Goal: Information Seeking & Learning: Learn about a topic

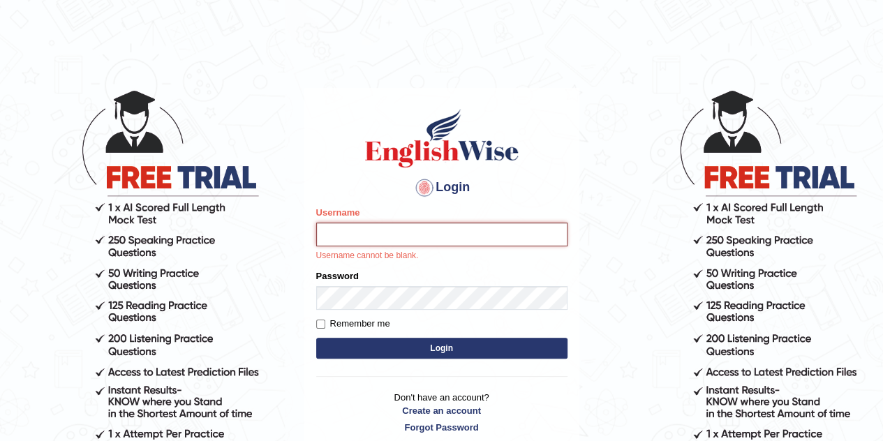
click at [424, 238] on input "Username" at bounding box center [441, 235] width 251 height 24
type input "Gabriel_05"
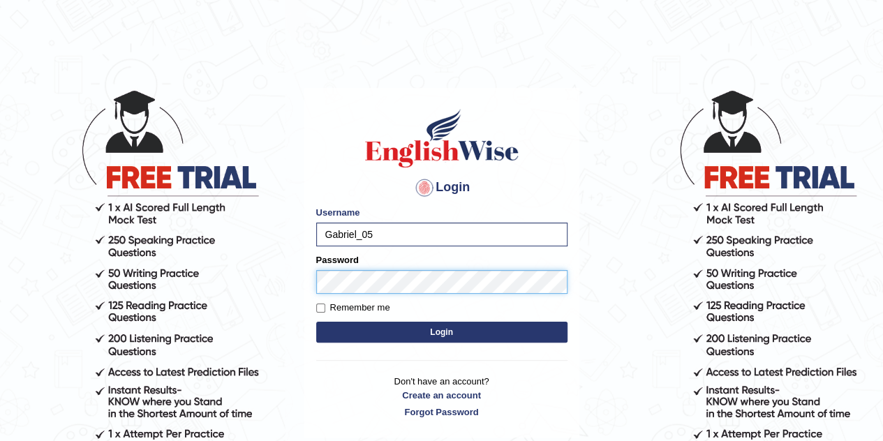
click at [316, 322] on button "Login" at bounding box center [441, 332] width 251 height 21
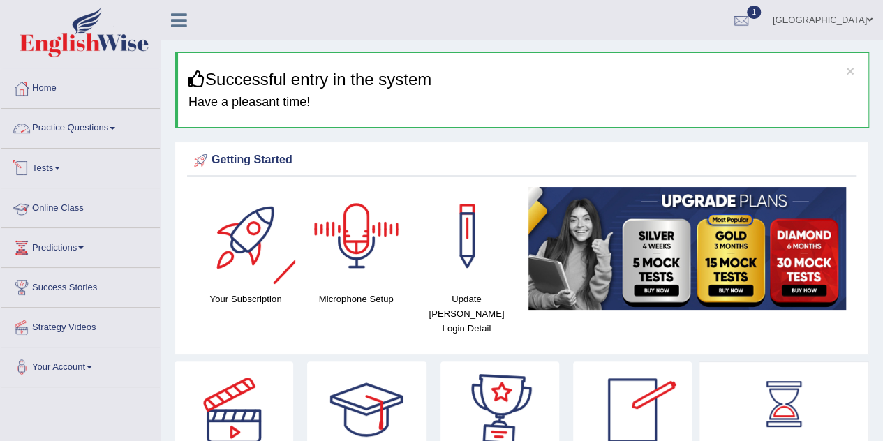
click at [48, 140] on link "Practice Questions" at bounding box center [80, 126] width 159 height 35
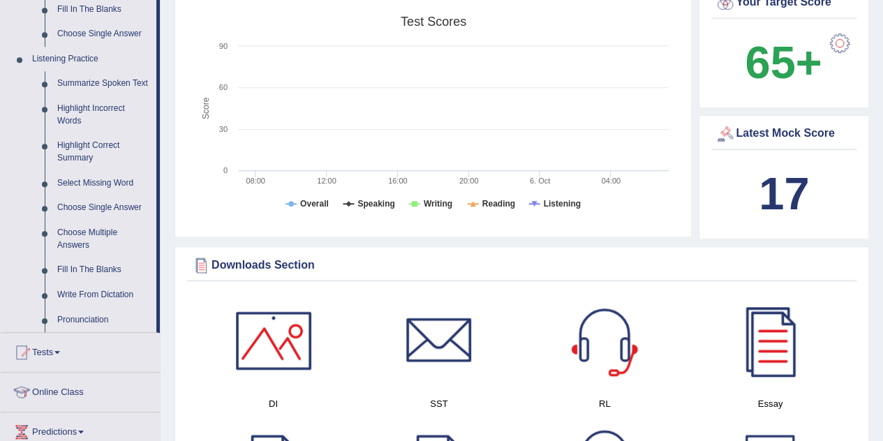
scroll to position [561, 0]
click at [78, 80] on link "Summarize Spoken Text" at bounding box center [103, 84] width 105 height 25
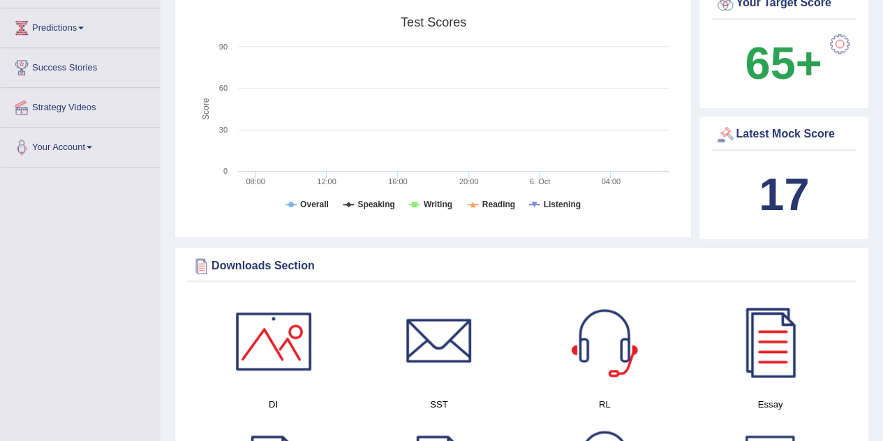
scroll to position [377, 0]
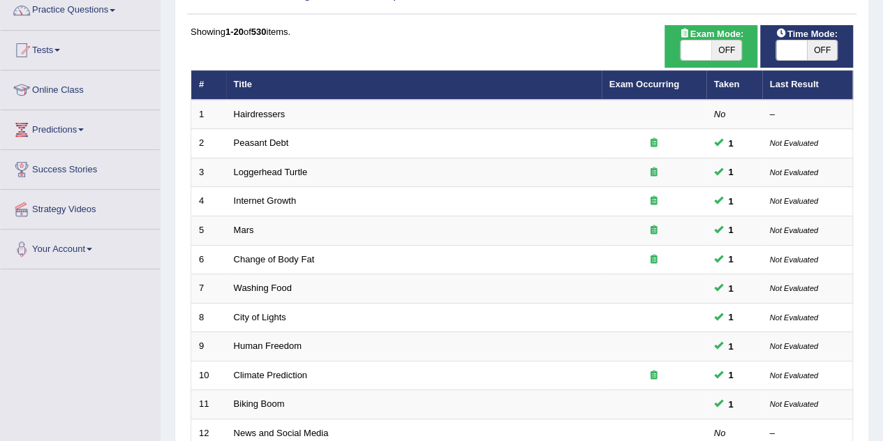
scroll to position [117, 0]
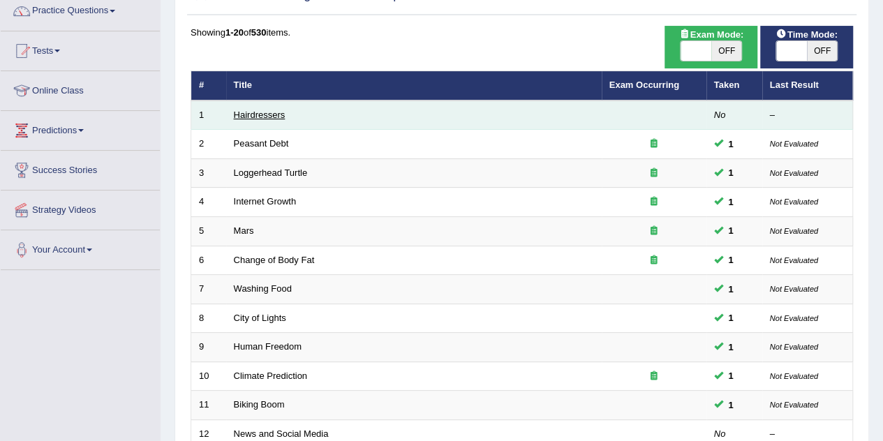
click at [269, 118] on link "Hairdressers" at bounding box center [260, 115] width 52 height 10
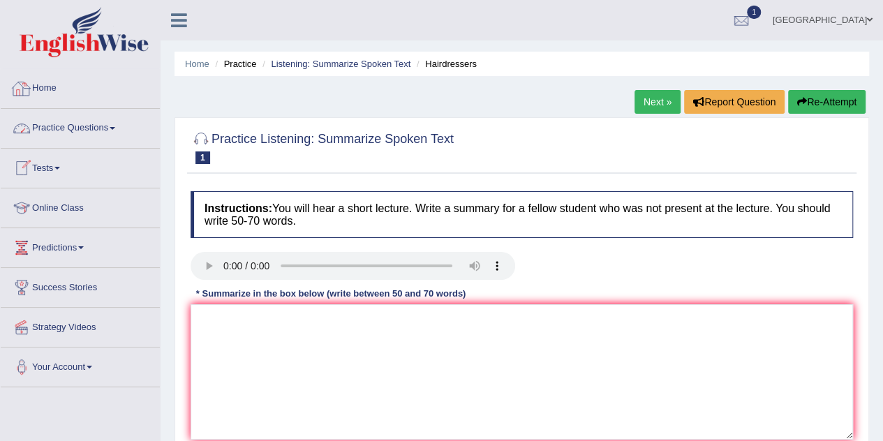
click at [40, 97] on link "Home" at bounding box center [80, 86] width 159 height 35
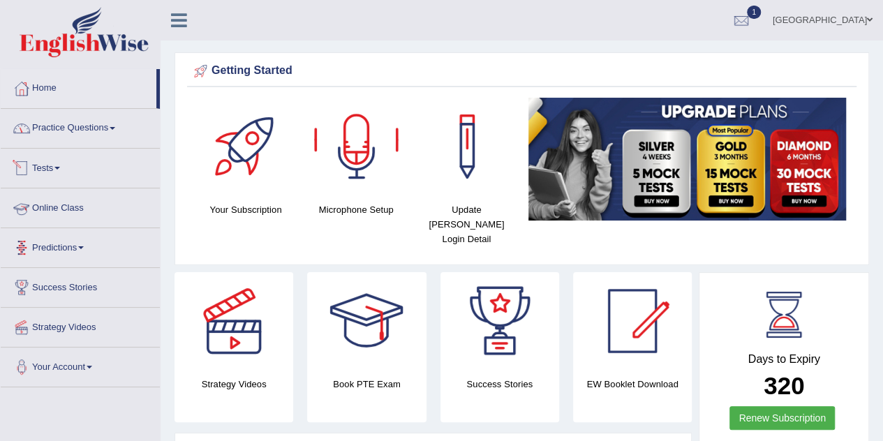
click at [99, 128] on link "Practice Questions" at bounding box center [80, 126] width 159 height 35
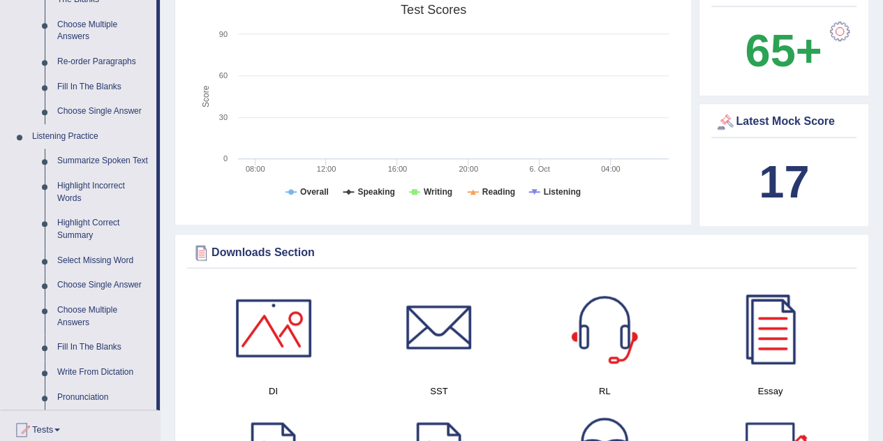
scroll to position [485, 0]
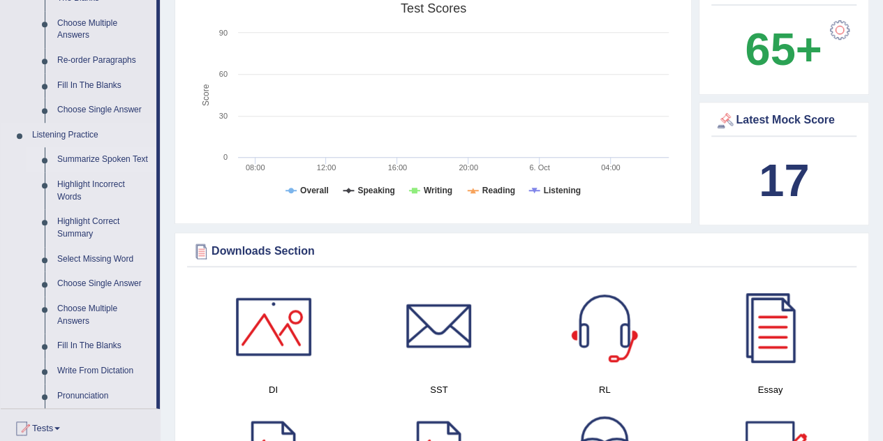
click at [80, 159] on link "Summarize Spoken Text" at bounding box center [103, 159] width 105 height 25
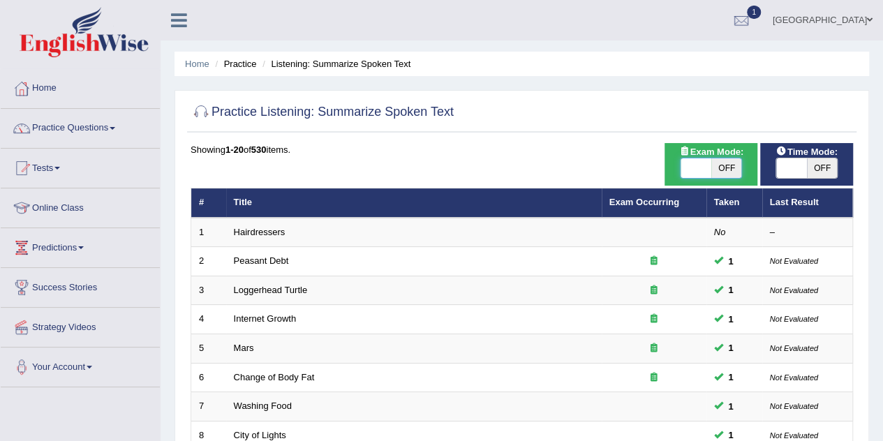
click at [690, 165] on span at bounding box center [696, 168] width 31 height 20
checkbox input "true"
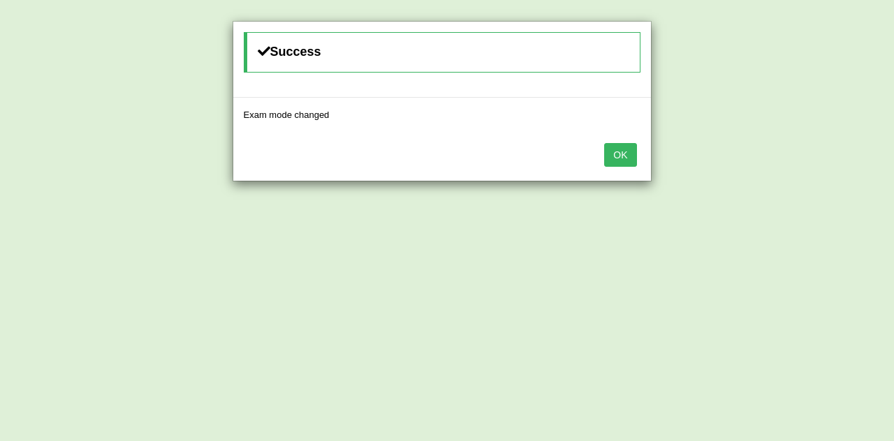
click at [620, 152] on button "OK" at bounding box center [620, 155] width 32 height 24
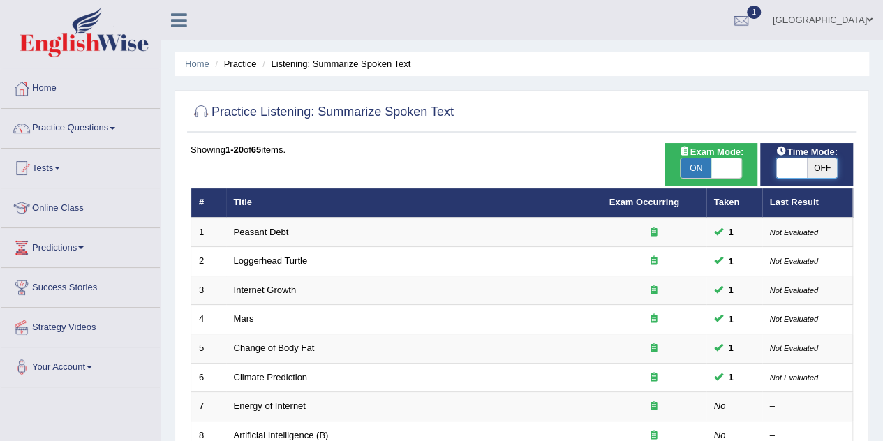
click at [796, 172] on span at bounding box center [791, 168] width 31 height 20
checkbox input "true"
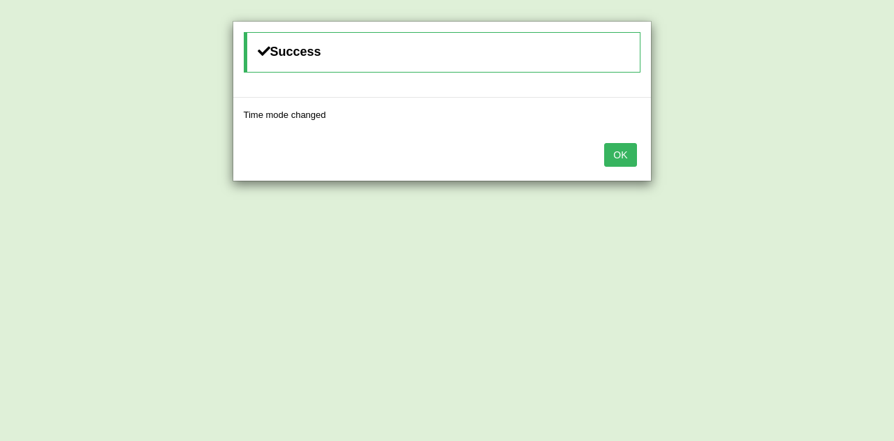
click at [618, 157] on button "OK" at bounding box center [620, 155] width 32 height 24
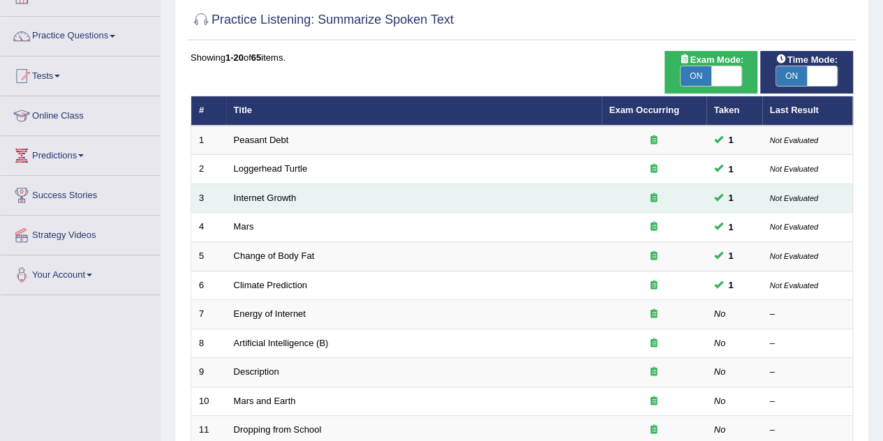
scroll to position [93, 0]
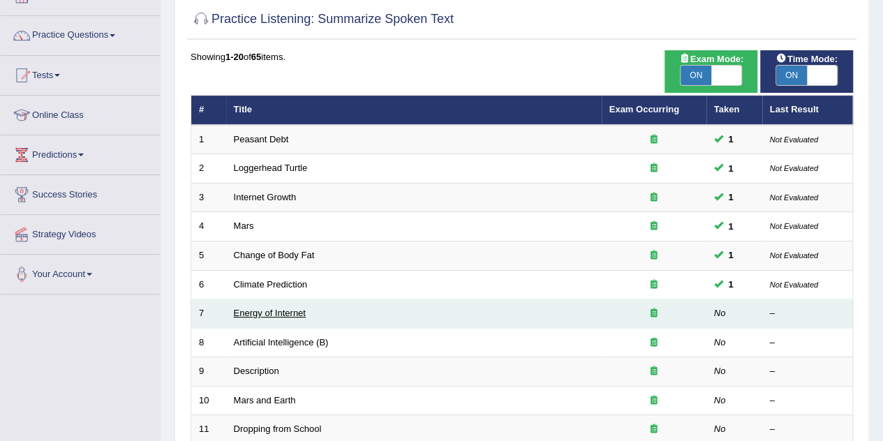
click at [297, 311] on link "Energy of Internet" at bounding box center [270, 313] width 72 height 10
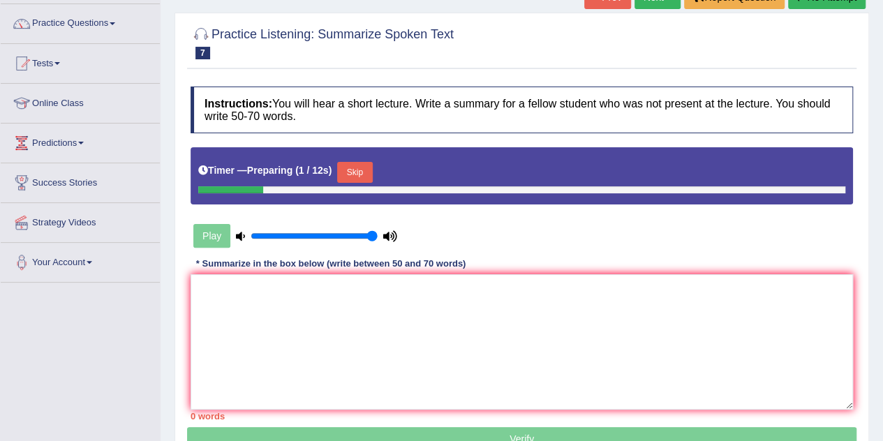
scroll to position [106, 0]
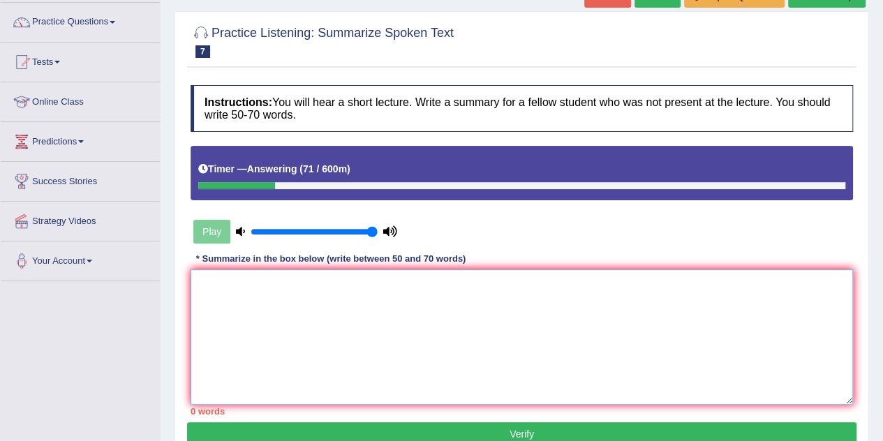
click at [270, 278] on textarea at bounding box center [522, 336] width 663 height 135
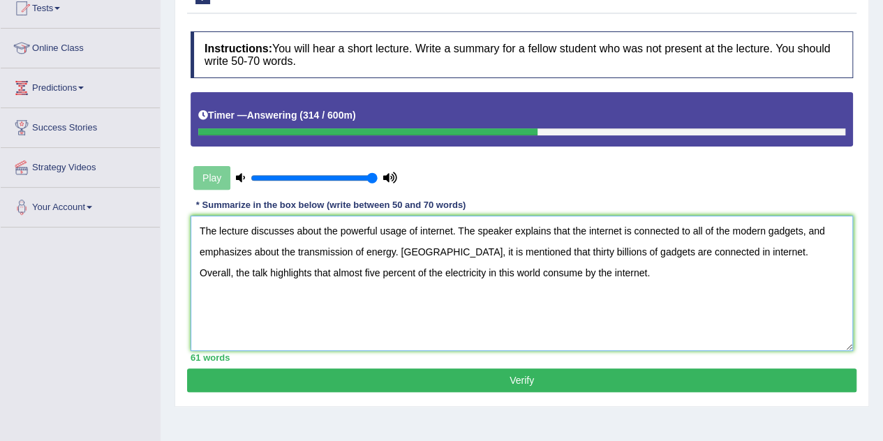
scroll to position [161, 0]
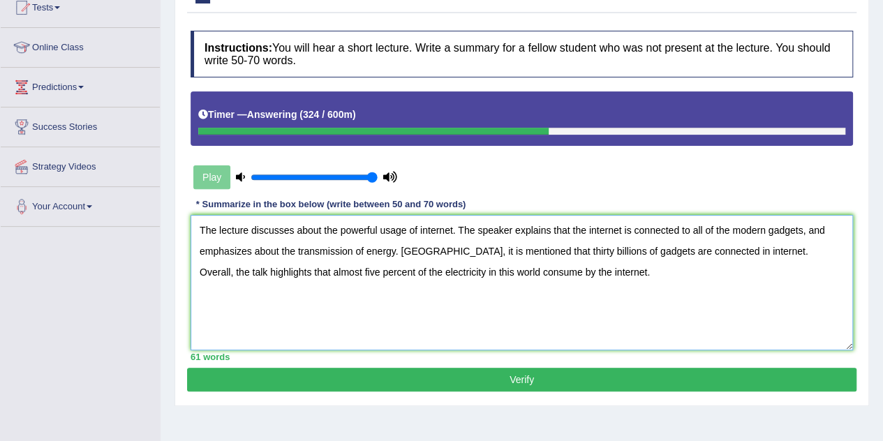
type textarea "The lecture discusses about the powerful usage of internet. The speaker explain…"
click at [450, 372] on button "Verify" at bounding box center [522, 380] width 670 height 24
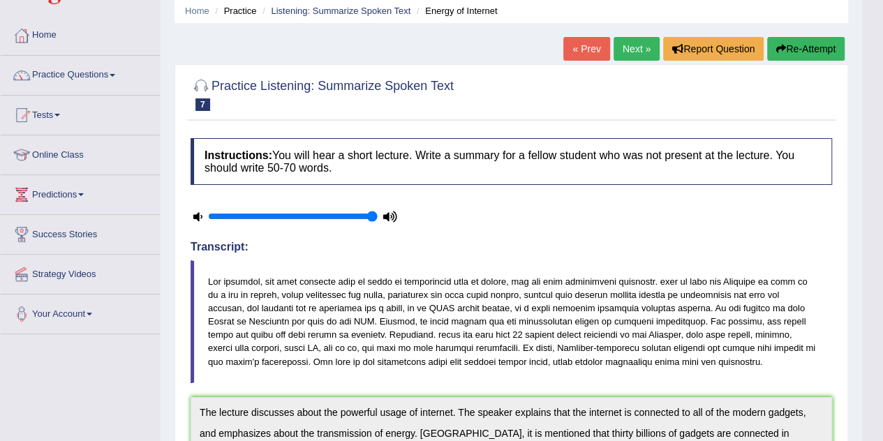
scroll to position [46, 0]
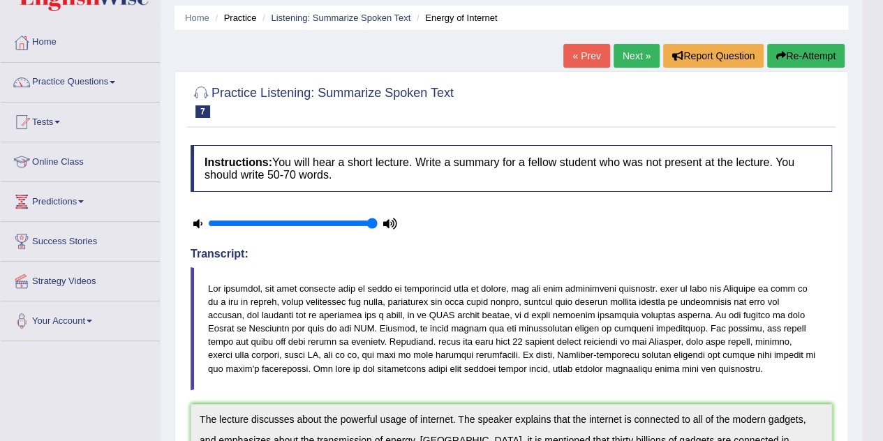
click at [630, 60] on link "Next »" at bounding box center [637, 56] width 46 height 24
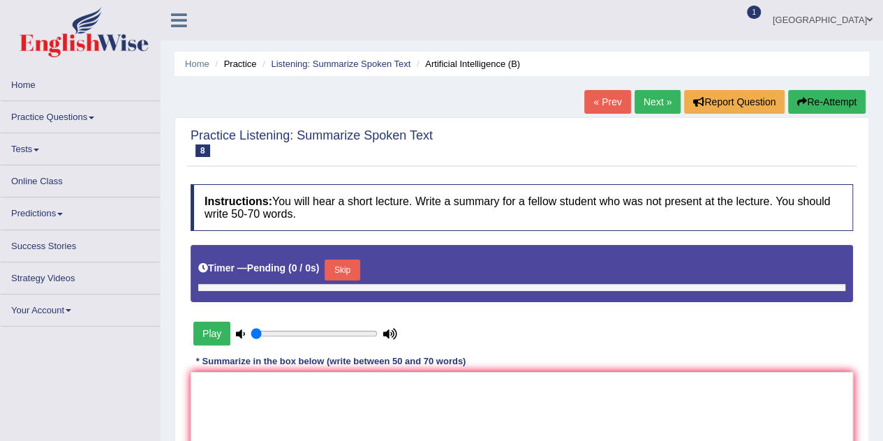
type input "1"
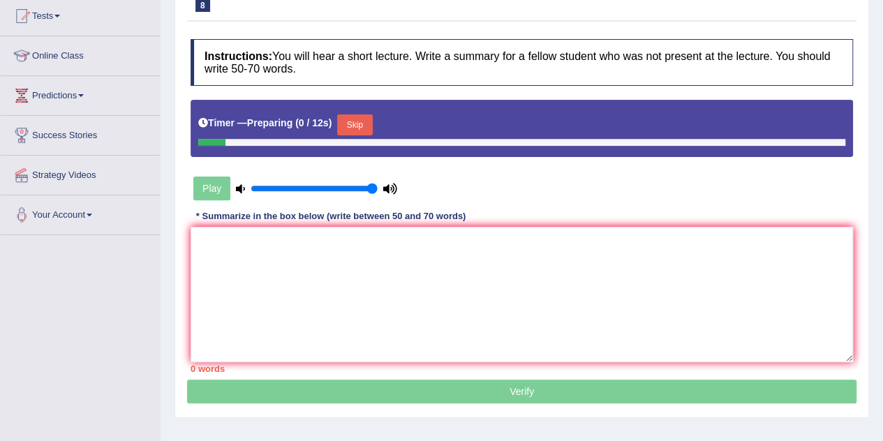
scroll to position [149, 0]
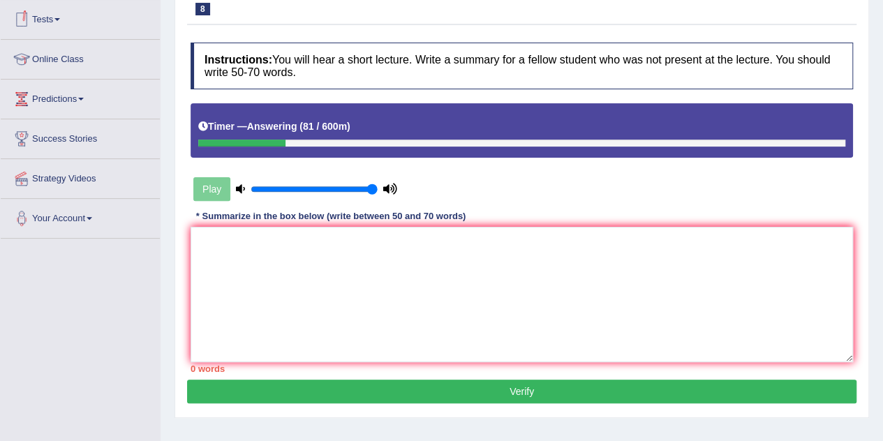
click at [244, 221] on div "* Summarize in the box below (write between 50 and 70 words)" at bounding box center [331, 216] width 281 height 13
click at [238, 227] on textarea at bounding box center [522, 294] width 663 height 135
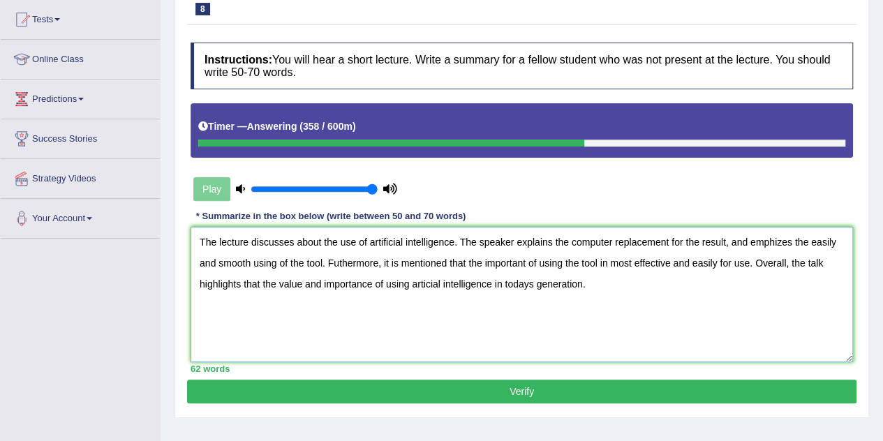
type textarea "The lecture discusses about the use of artificial intelligence. The speaker exp…"
click at [586, 389] on button "Verify" at bounding box center [522, 392] width 670 height 24
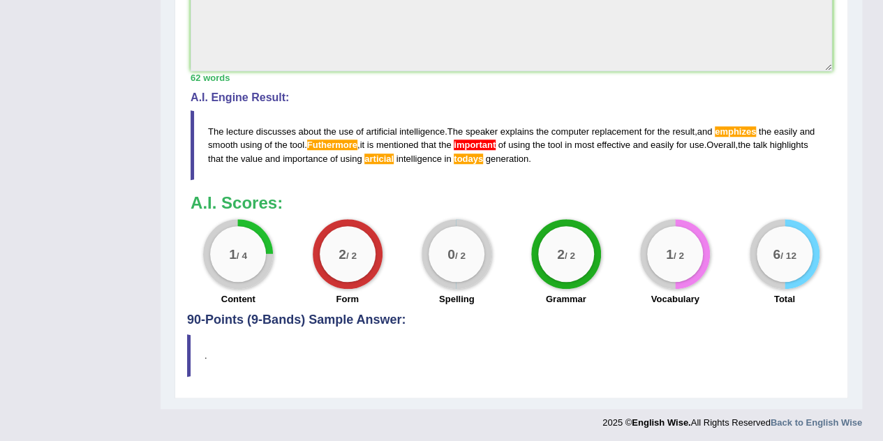
scroll to position [0, 0]
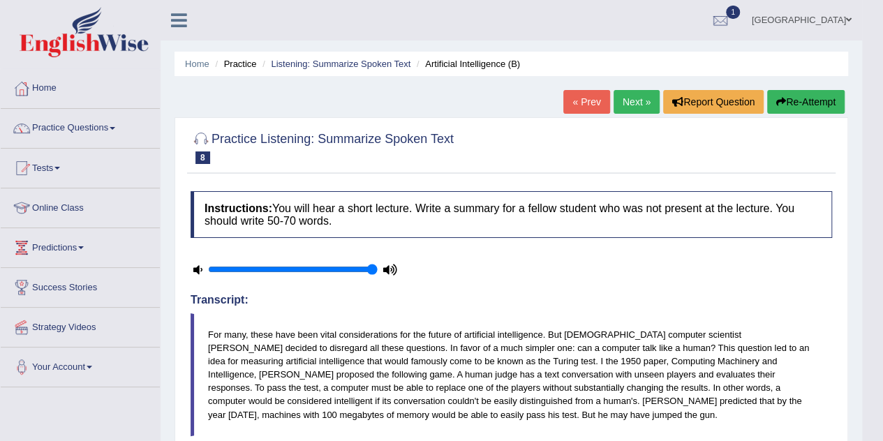
click at [634, 94] on link "Next »" at bounding box center [637, 102] width 46 height 24
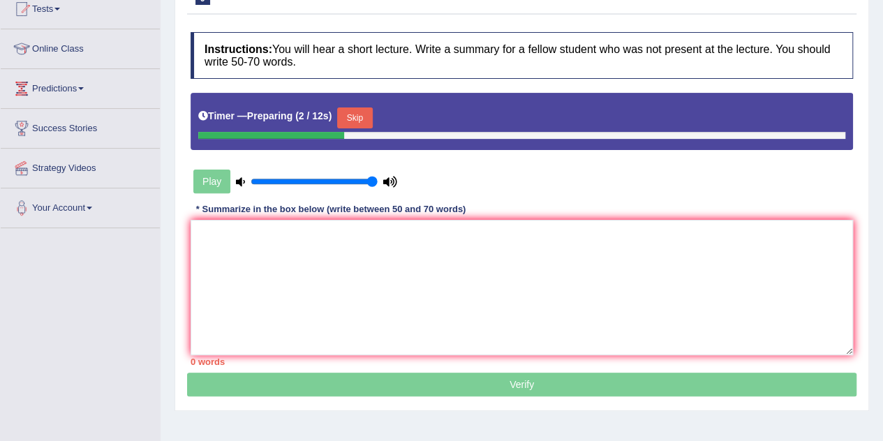
scroll to position [158, 0]
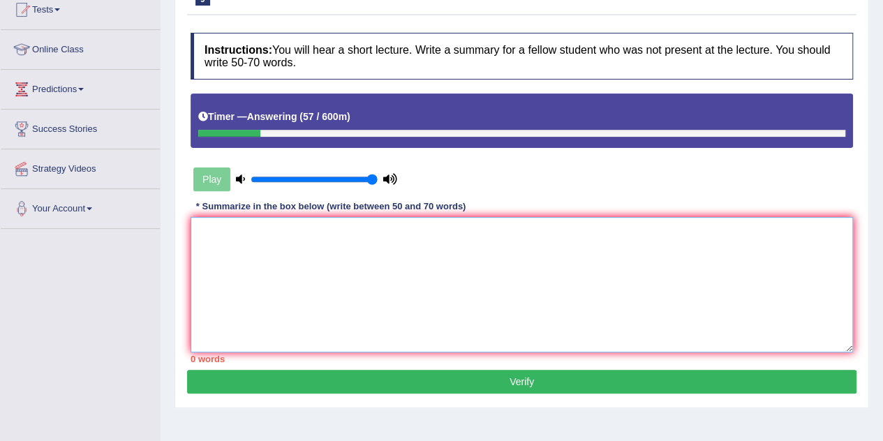
click at [213, 225] on textarea at bounding box center [522, 284] width 663 height 135
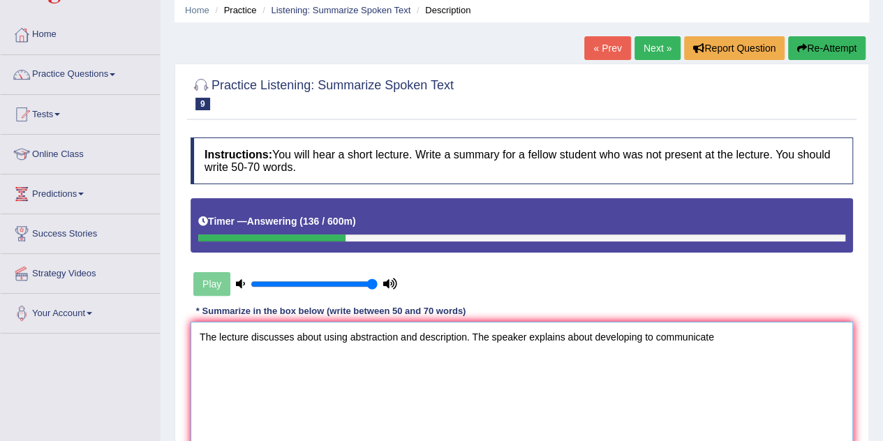
scroll to position [51, 0]
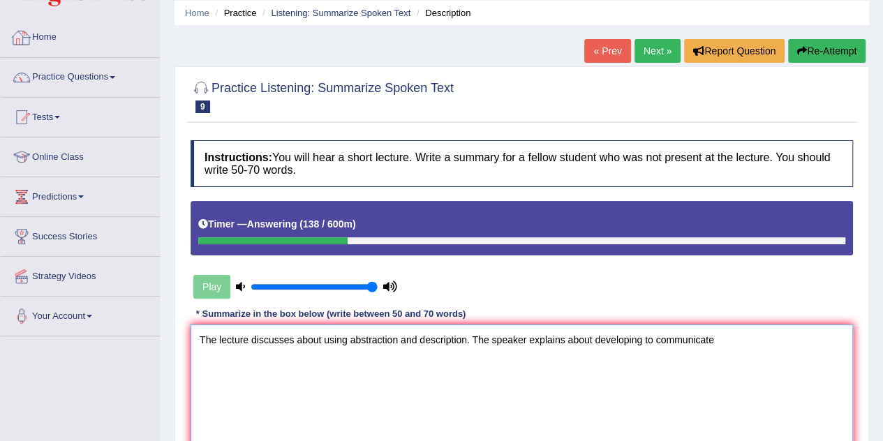
type textarea "The lecture discusses about using abstraction and description. The speaker expl…"
click at [43, 40] on link "Home" at bounding box center [80, 35] width 159 height 35
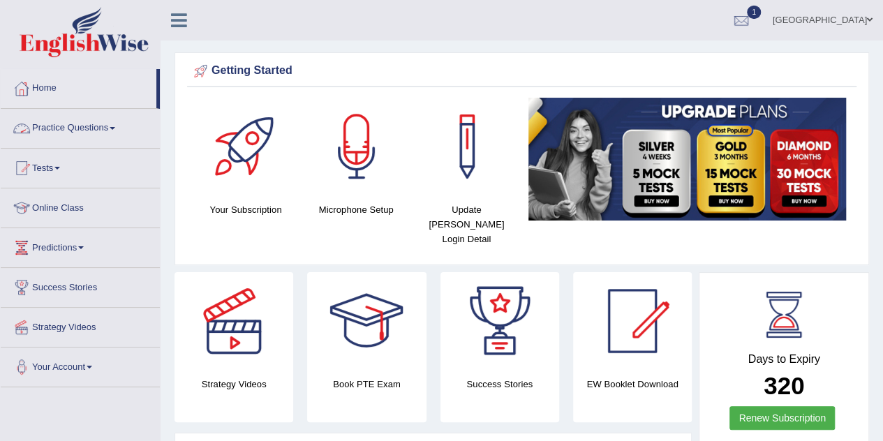
click at [38, 139] on link "Practice Questions" at bounding box center [80, 126] width 159 height 35
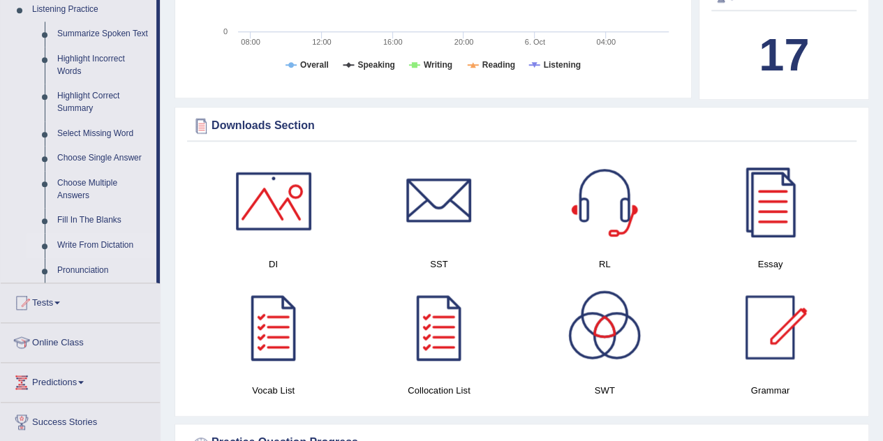
scroll to position [568, 0]
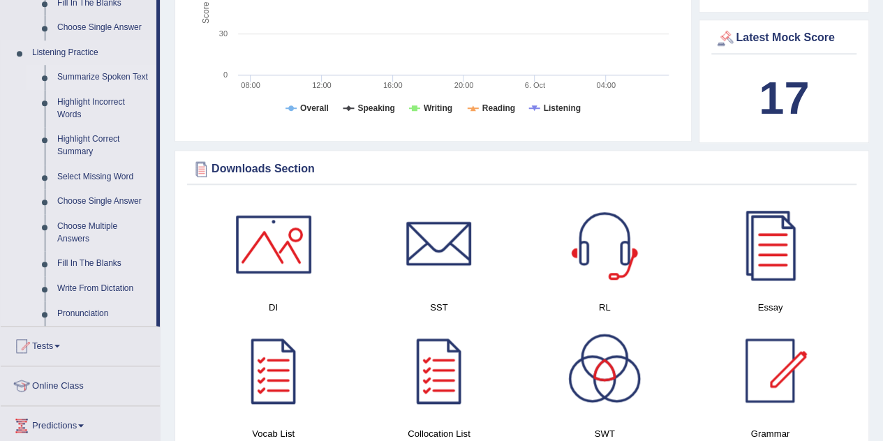
click at [80, 82] on link "Summarize Spoken Text" at bounding box center [103, 77] width 105 height 25
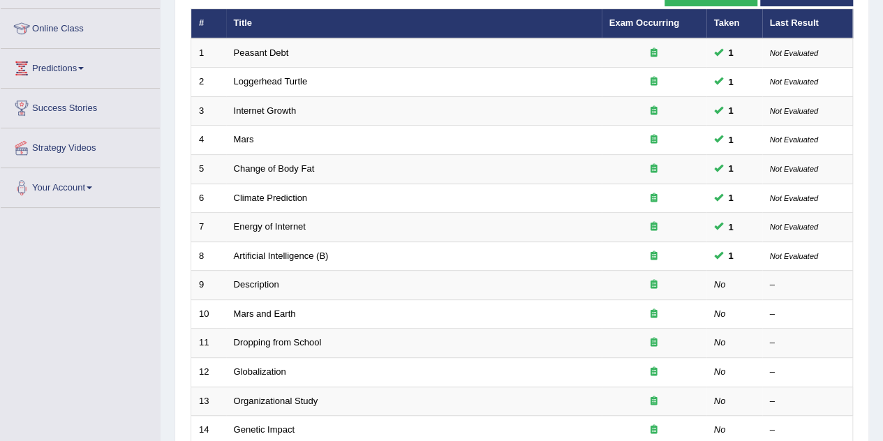
scroll to position [179, 0]
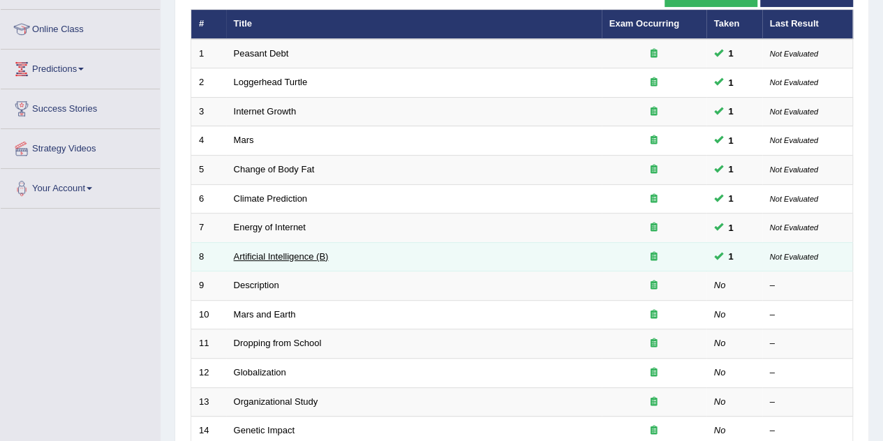
click at [267, 254] on link "Artificial Intelligence (B)" at bounding box center [281, 256] width 95 height 10
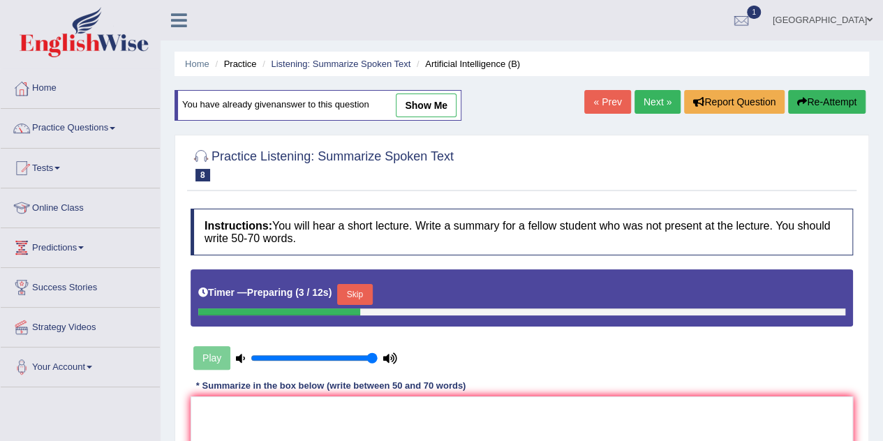
click at [427, 101] on link "show me" at bounding box center [426, 106] width 61 height 24
type textarea "The lecture discusses about the use of artificial intelligence. The speaker exp…"
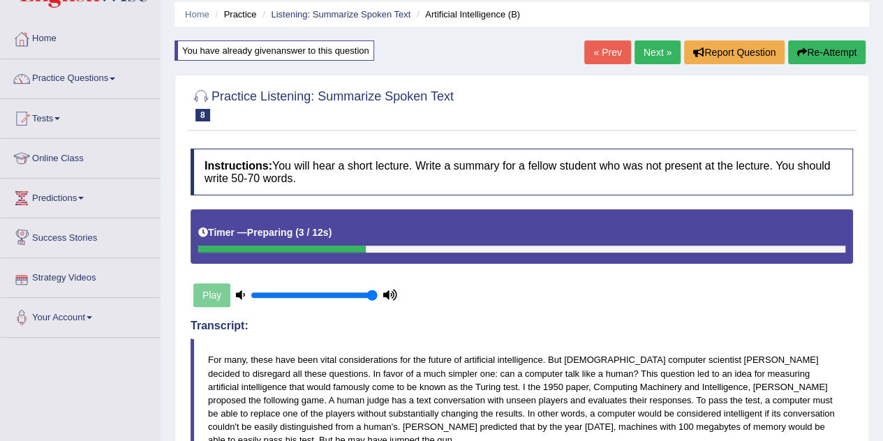
scroll to position [49, 0]
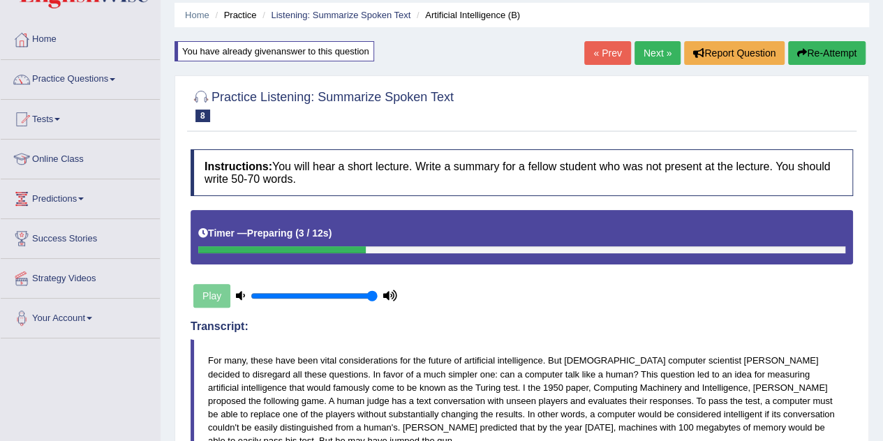
click at [588, 50] on link "« Prev" at bounding box center [607, 53] width 46 height 24
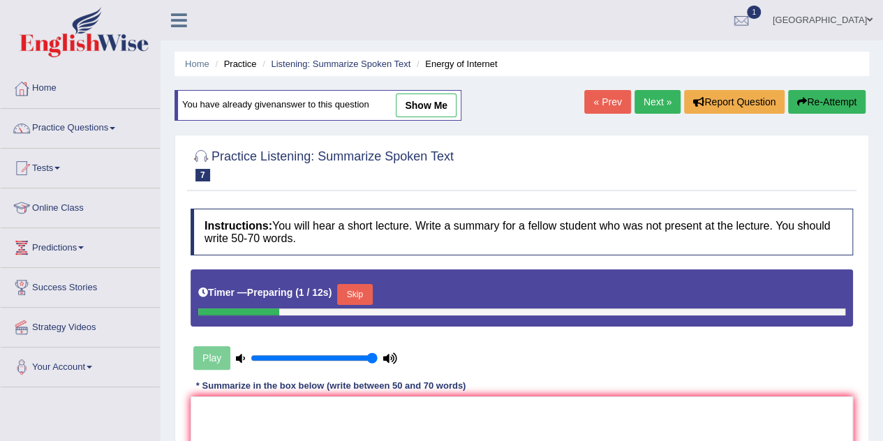
click at [447, 102] on link "show me" at bounding box center [426, 106] width 61 height 24
type textarea "The lecture discusses about the powerful usage of internet. The speaker explain…"
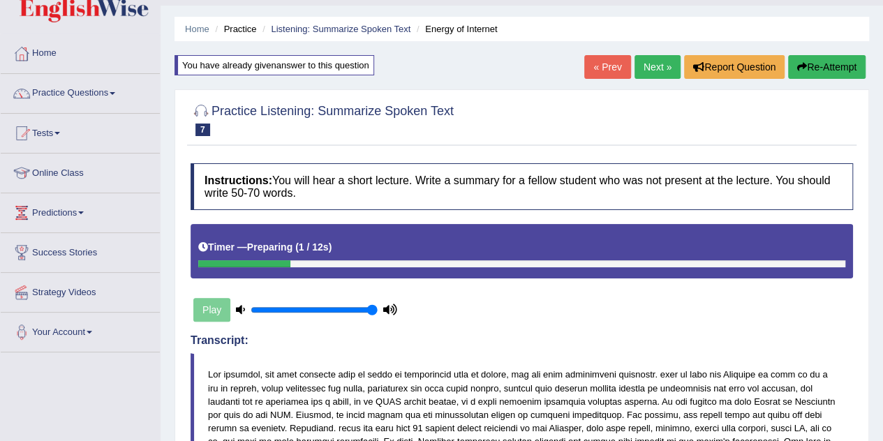
scroll to position [16, 0]
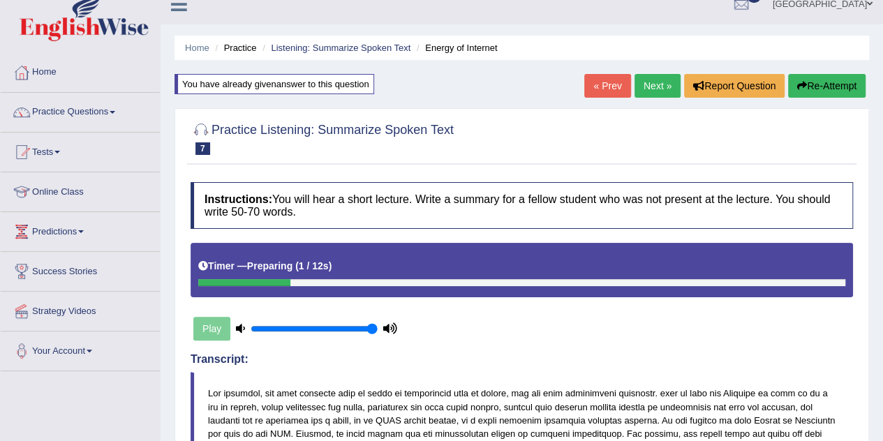
click at [605, 89] on link "« Prev" at bounding box center [607, 86] width 46 height 24
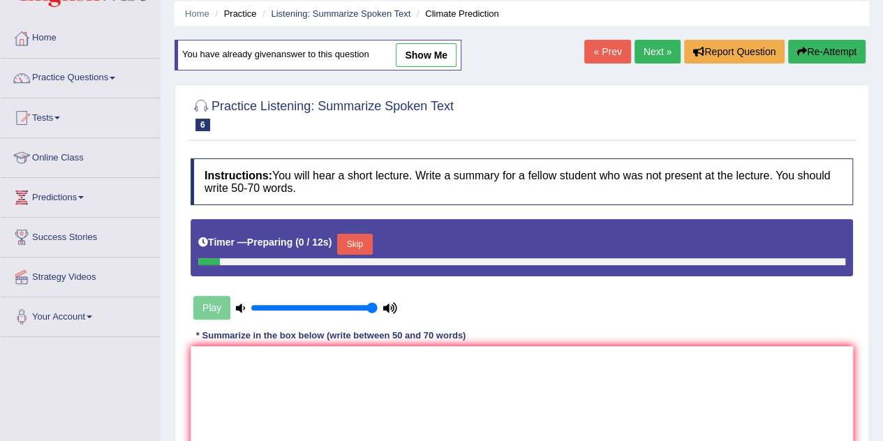
scroll to position [56, 0]
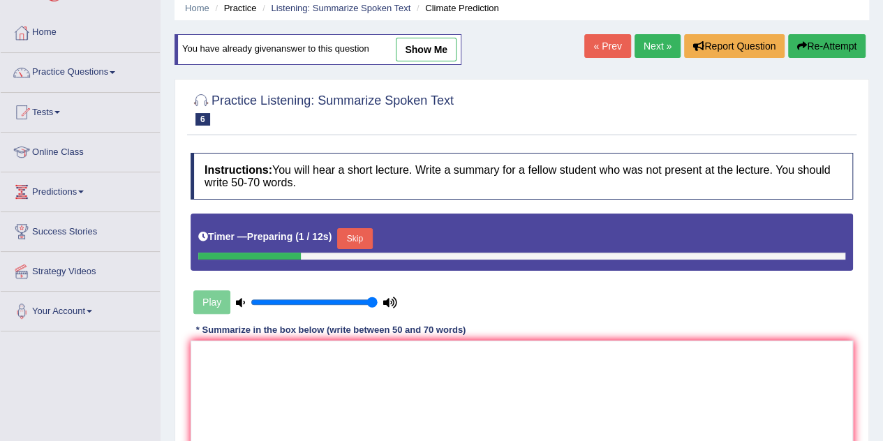
click at [443, 45] on link "show me" at bounding box center [426, 50] width 61 height 24
type textarea "The speaker provided a comprehensive overview of global warming, highlighting s…"
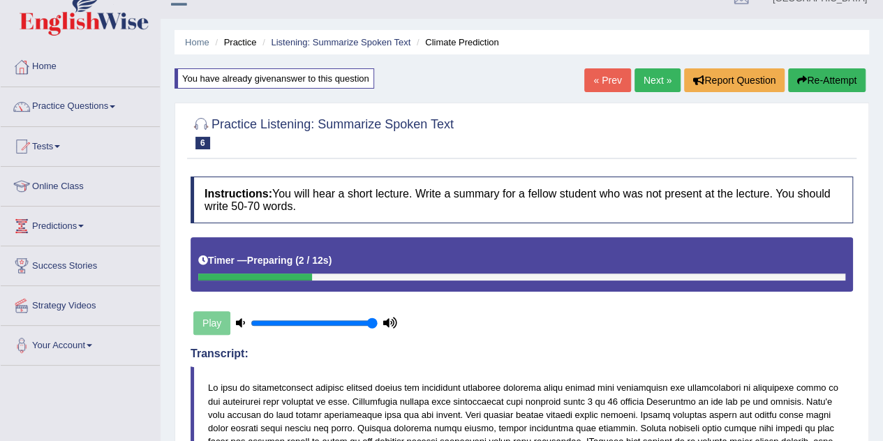
scroll to position [20, 0]
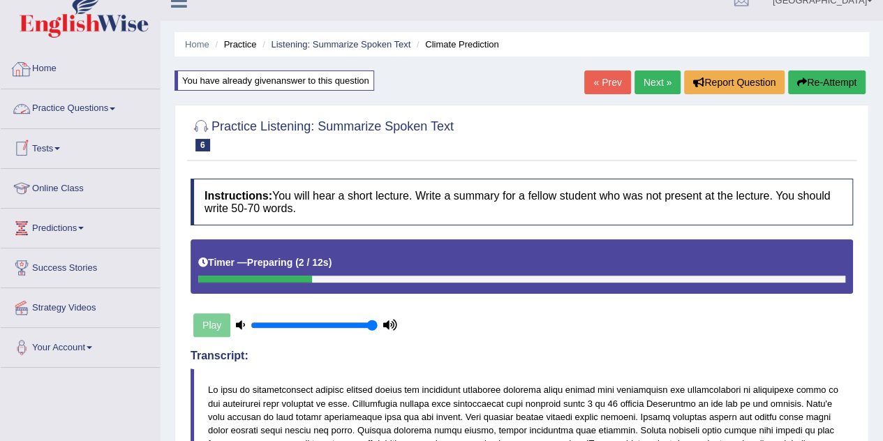
click at [66, 62] on link "Home" at bounding box center [80, 67] width 159 height 35
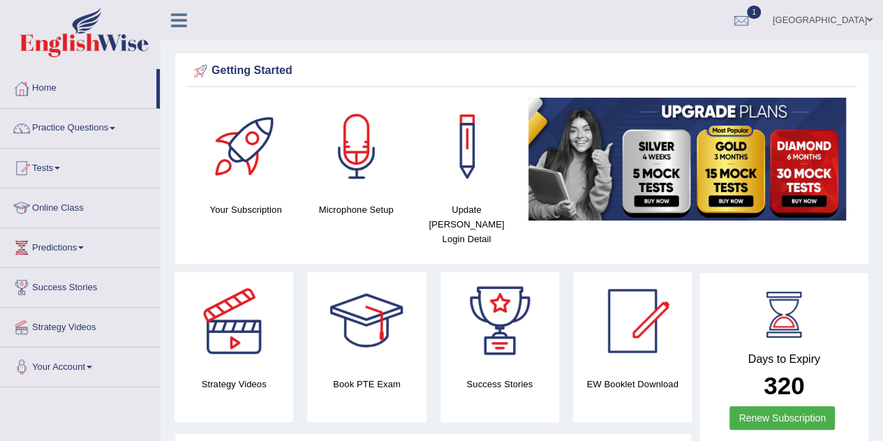
click at [83, 133] on link "Practice Questions" at bounding box center [80, 126] width 159 height 35
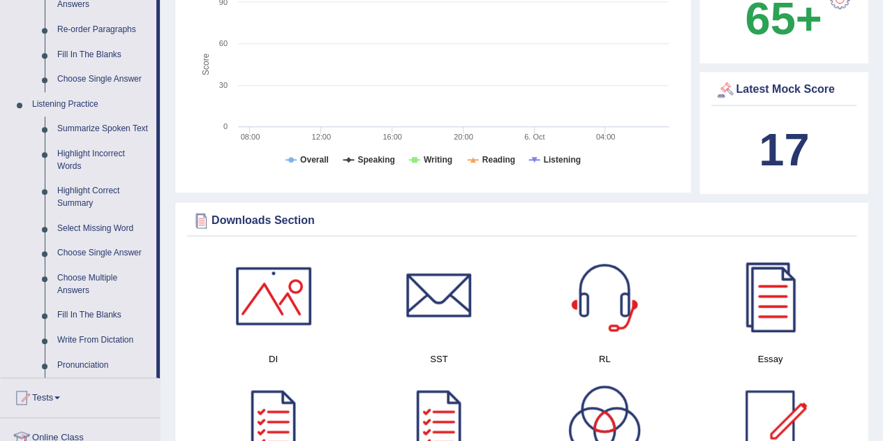
scroll to position [515, 0]
click at [82, 280] on link "Choose Multiple Answers" at bounding box center [103, 285] width 105 height 37
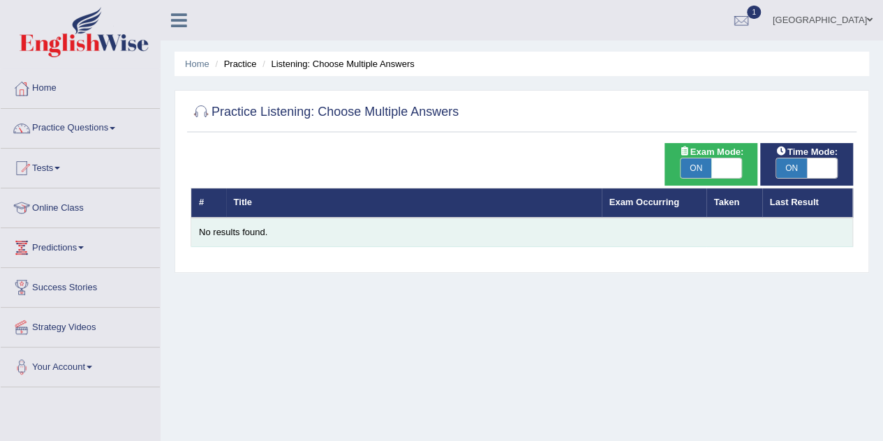
click at [233, 238] on td "No results found." at bounding box center [522, 232] width 662 height 29
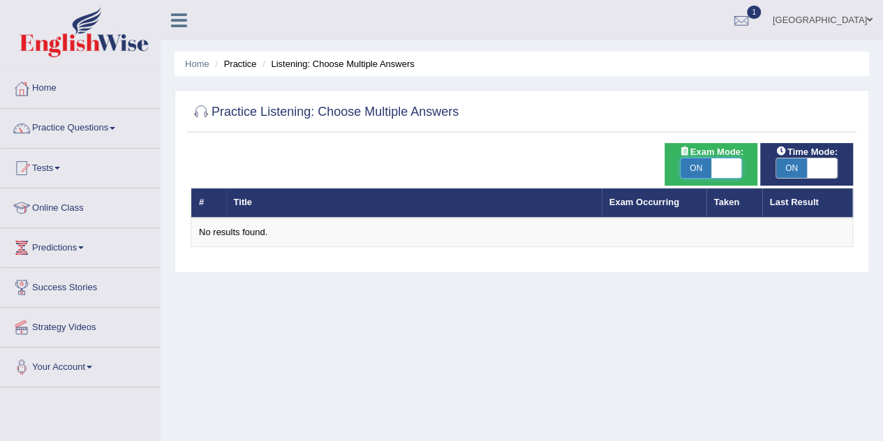
click at [737, 168] on span at bounding box center [726, 168] width 31 height 20
checkbox input "false"
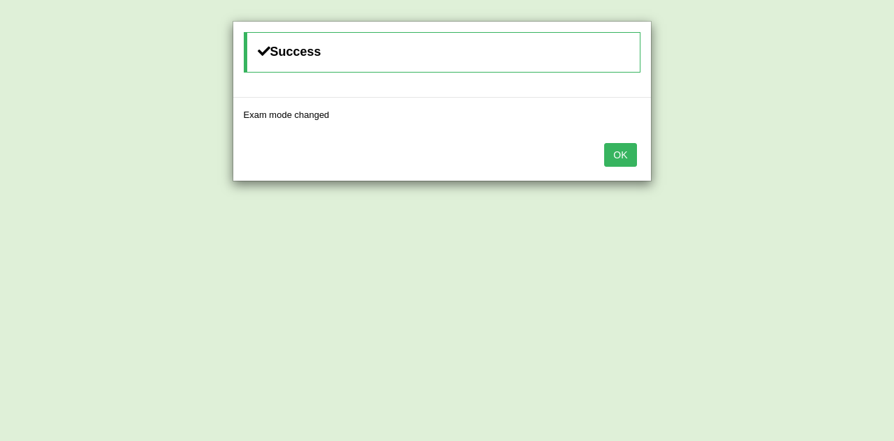
click at [618, 161] on button "OK" at bounding box center [620, 155] width 32 height 24
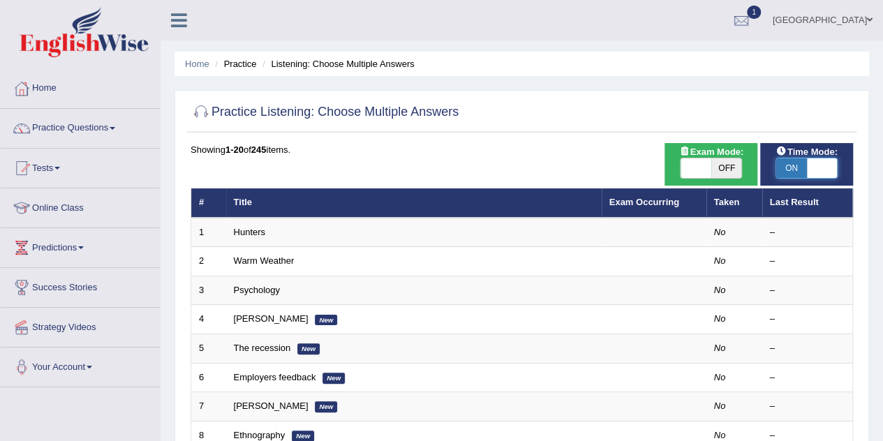
click at [820, 168] on span at bounding box center [822, 168] width 31 height 20
checkbox input "false"
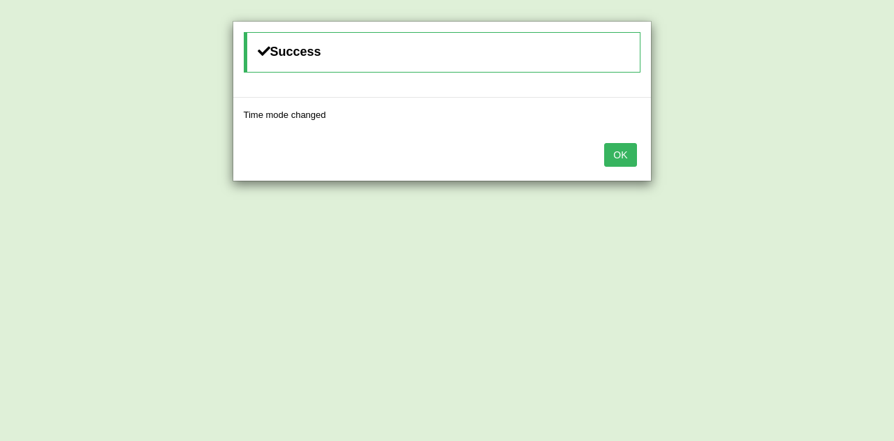
click at [621, 156] on button "OK" at bounding box center [620, 155] width 32 height 24
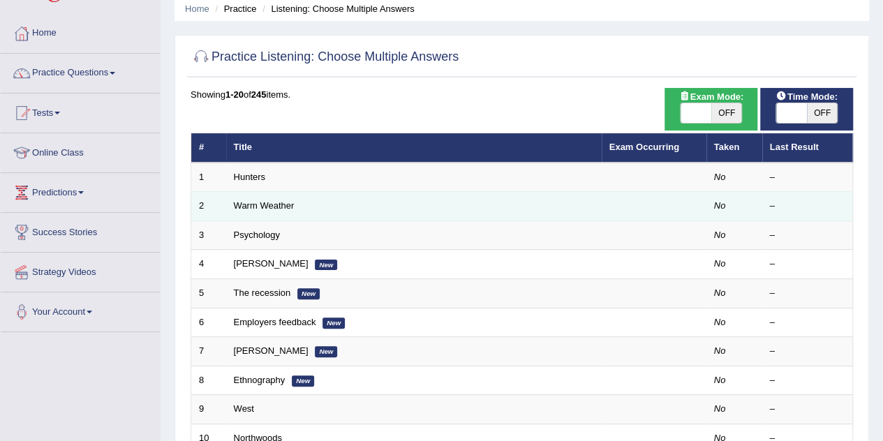
scroll to position [56, 0]
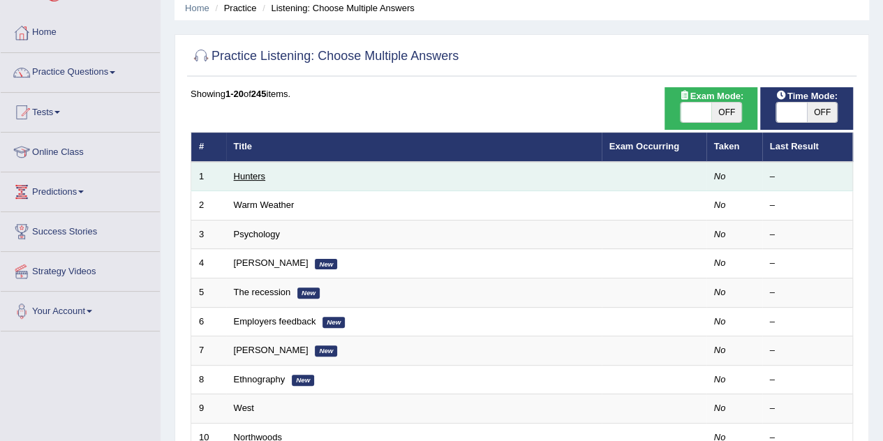
click at [263, 175] on link "Hunters" at bounding box center [250, 176] width 32 height 10
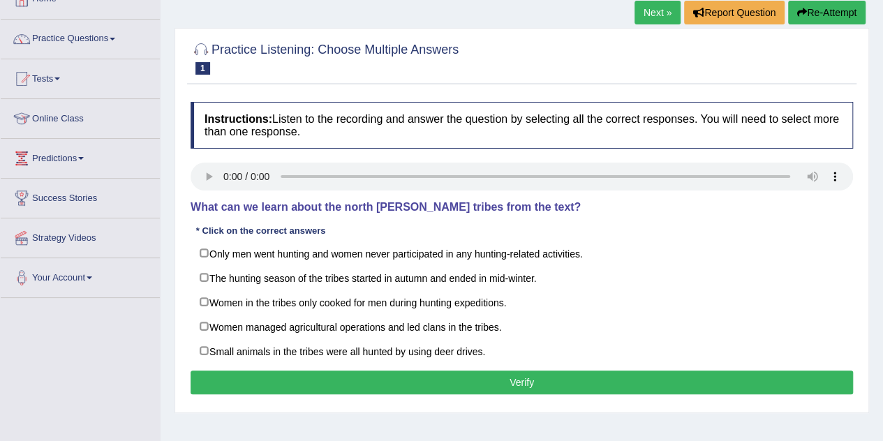
scroll to position [90, 0]
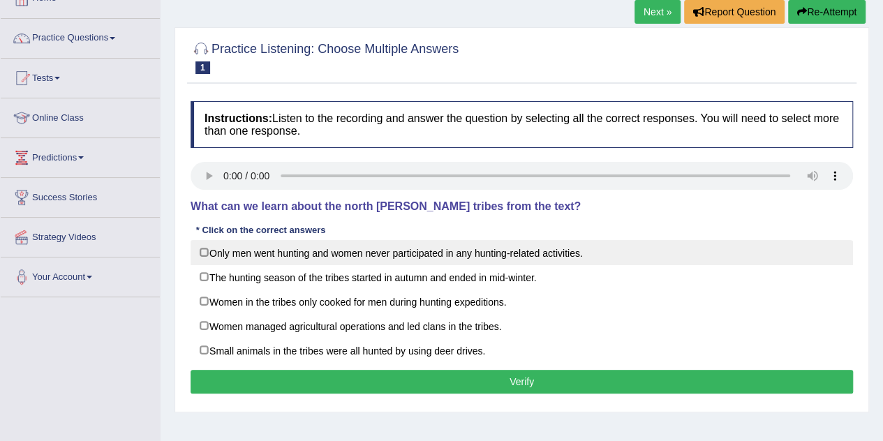
click at [244, 247] on label "Only men went hunting and women never participated in any hunting-related activ…" at bounding box center [522, 252] width 663 height 25
checkbox input "true"
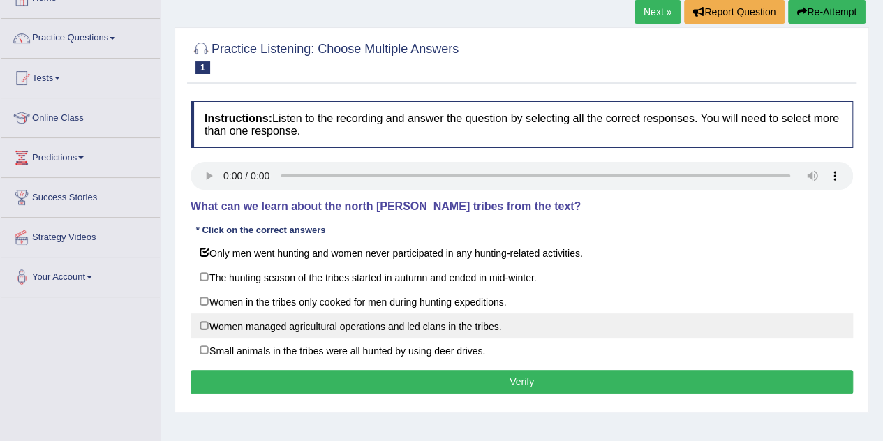
click at [310, 330] on label "Women managed agricultural operations and led clans in the tribes." at bounding box center [522, 325] width 663 height 25
checkbox input "true"
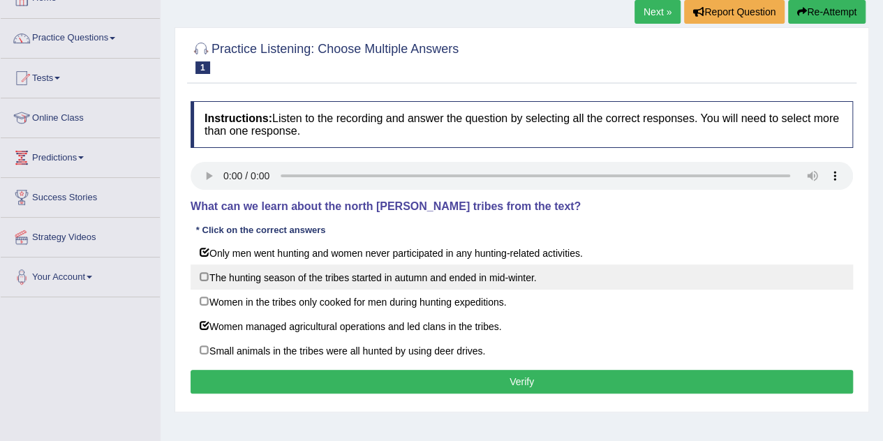
click at [300, 279] on label "The hunting season of the tribes started in autumn and ended in mid-winter." at bounding box center [522, 277] width 663 height 25
checkbox input "true"
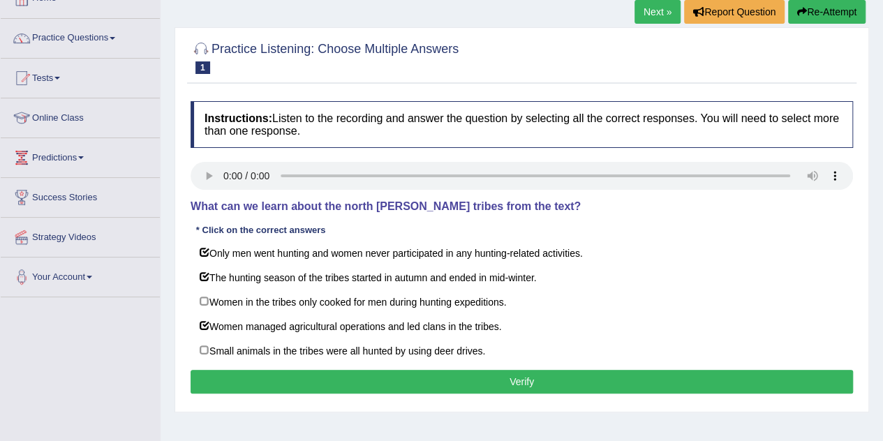
click at [272, 373] on button "Verify" at bounding box center [522, 382] width 663 height 24
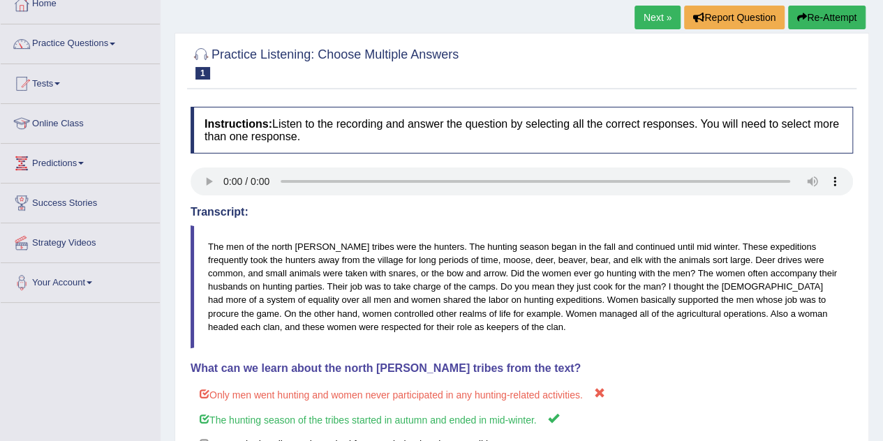
scroll to position [84, 0]
click at [663, 24] on link "Next »" at bounding box center [658, 18] width 46 height 24
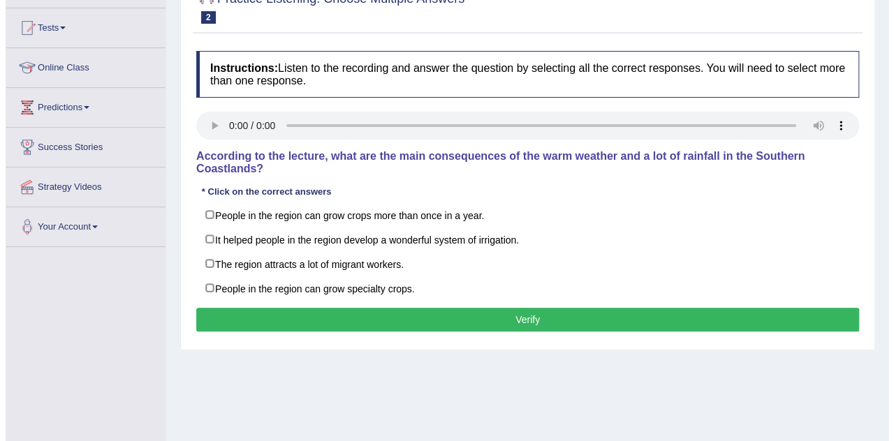
scroll to position [141, 0]
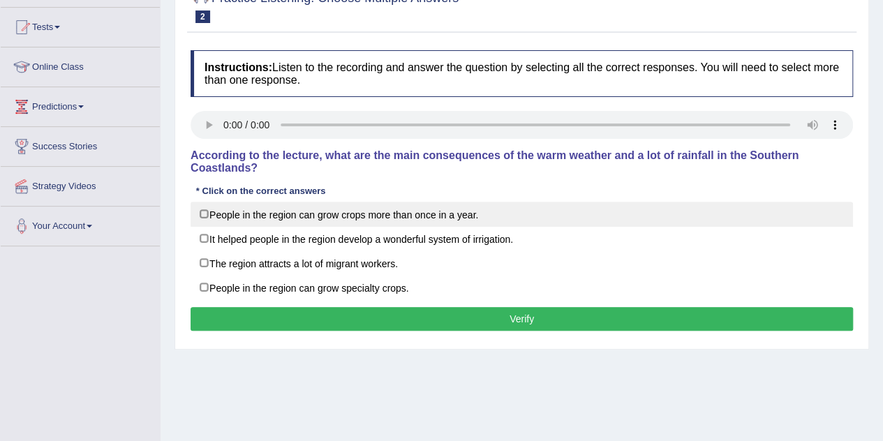
click at [342, 220] on label "People in the region can grow crops more than once in a year." at bounding box center [522, 214] width 663 height 25
checkbox input "true"
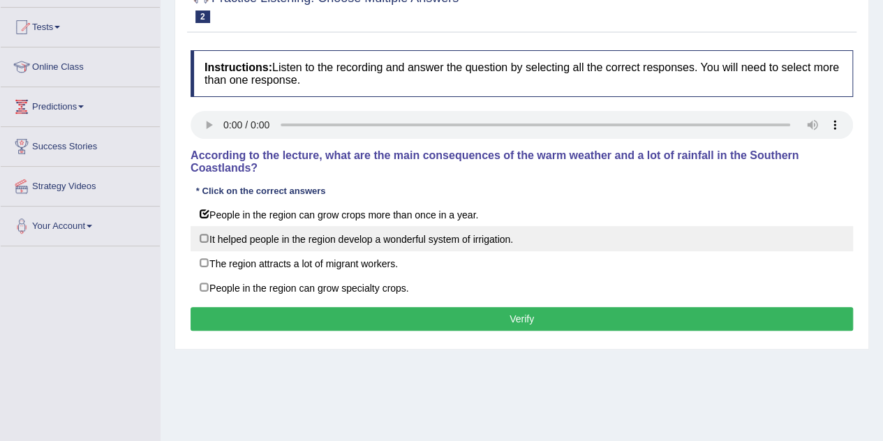
click at [313, 246] on label "It helped people in the region develop a wonderful system of irrigation." at bounding box center [522, 238] width 663 height 25
checkbox input "true"
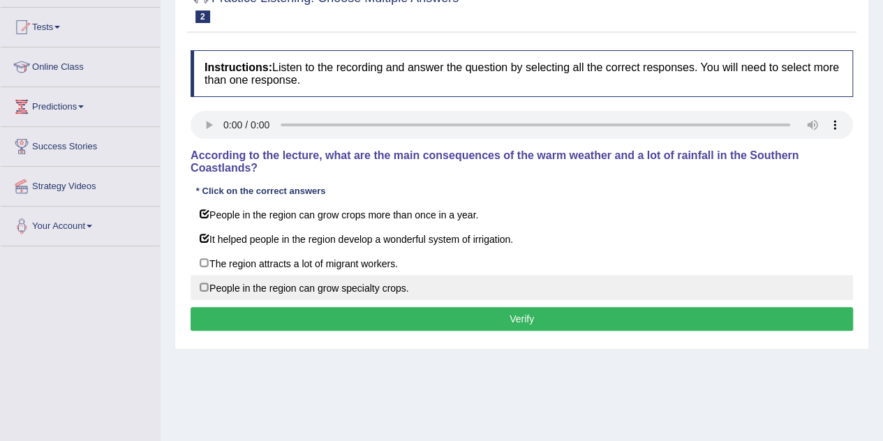
click at [305, 281] on label "People in the region can grow specialty crops." at bounding box center [522, 287] width 663 height 25
checkbox input "true"
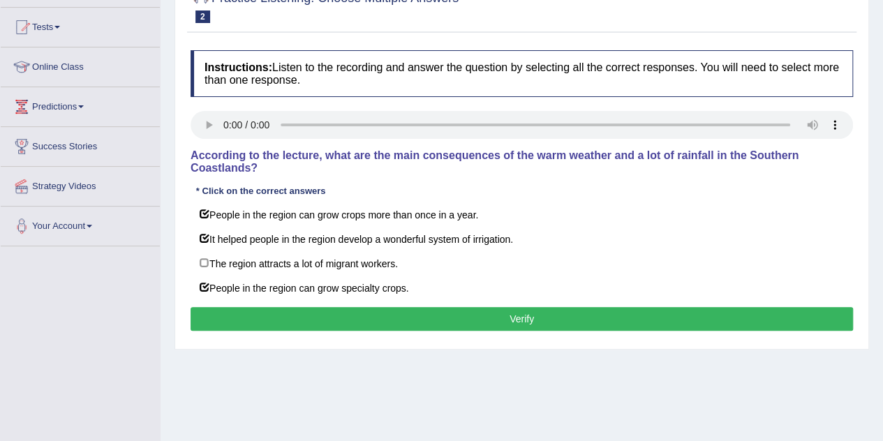
click at [306, 313] on button "Verify" at bounding box center [522, 319] width 663 height 24
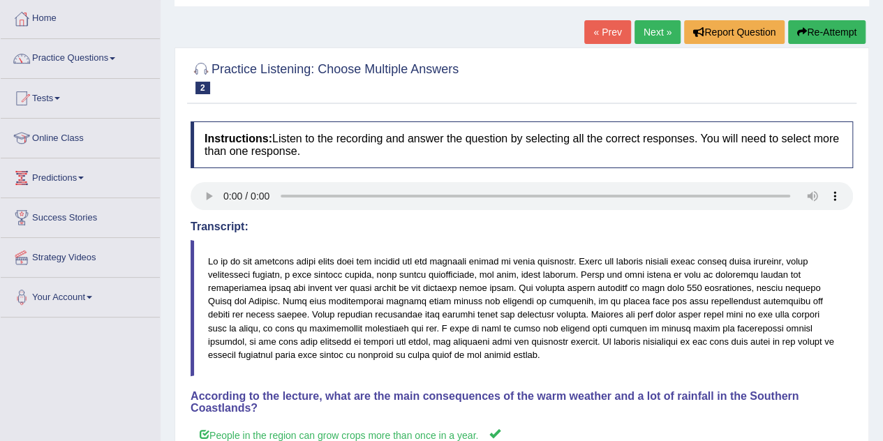
scroll to position [0, 0]
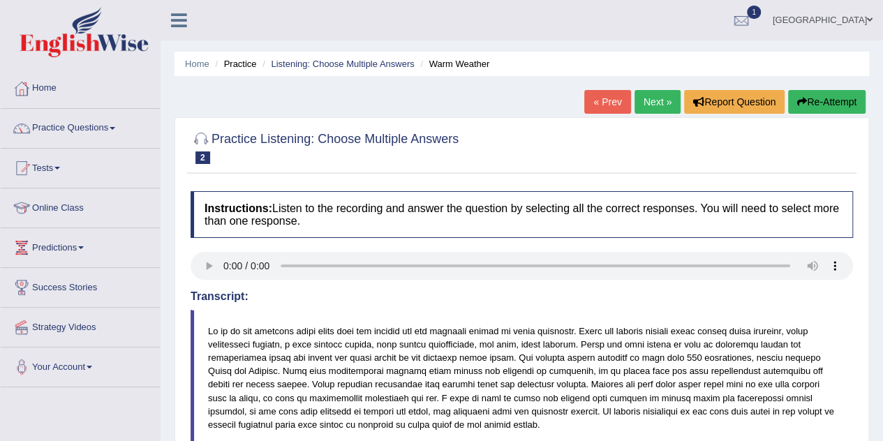
click at [656, 93] on link "Next »" at bounding box center [658, 102] width 46 height 24
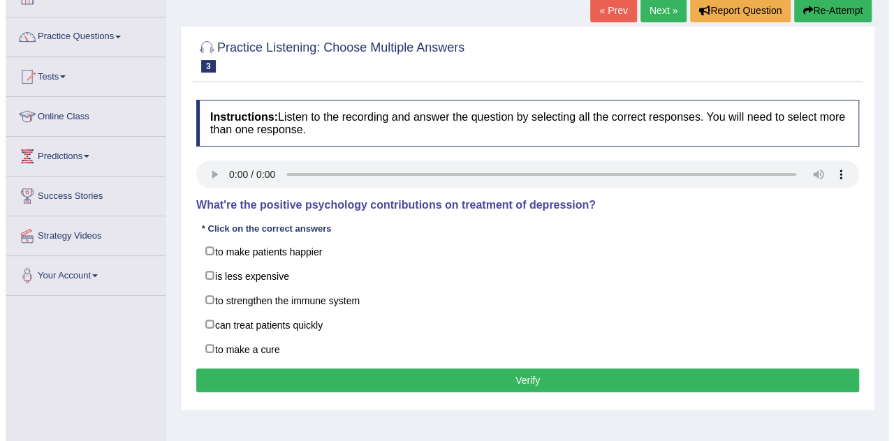
scroll to position [92, 0]
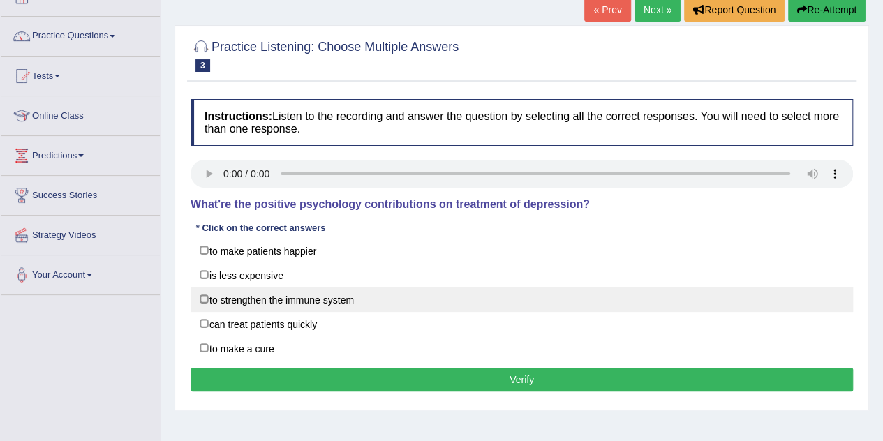
click at [304, 291] on label "to strengthen the immune system" at bounding box center [522, 299] width 663 height 25
checkbox input "true"
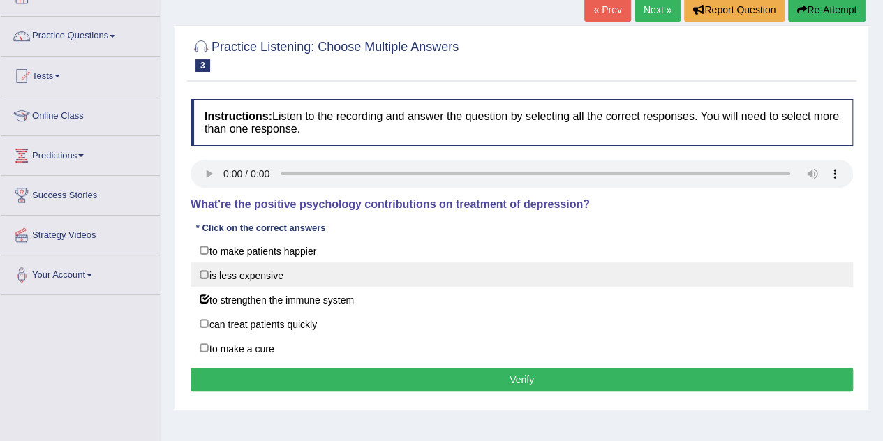
click at [309, 268] on label "is less expensive" at bounding box center [522, 275] width 663 height 25
checkbox input "true"
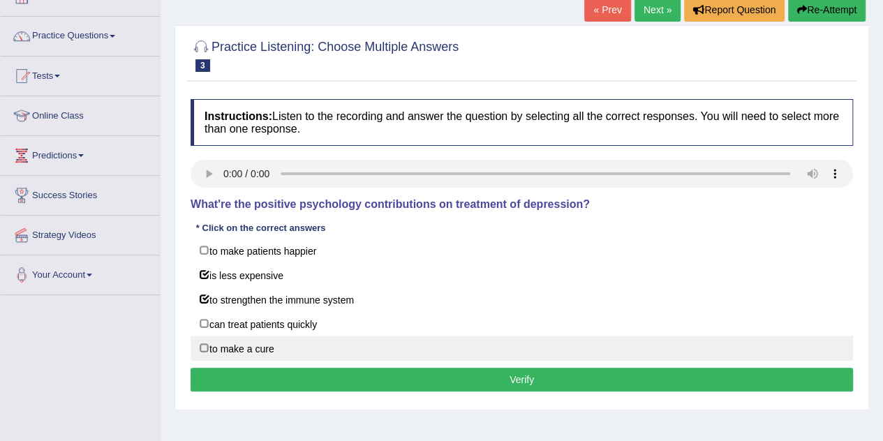
click at [247, 340] on label "to make a cure" at bounding box center [522, 348] width 663 height 25
checkbox input "true"
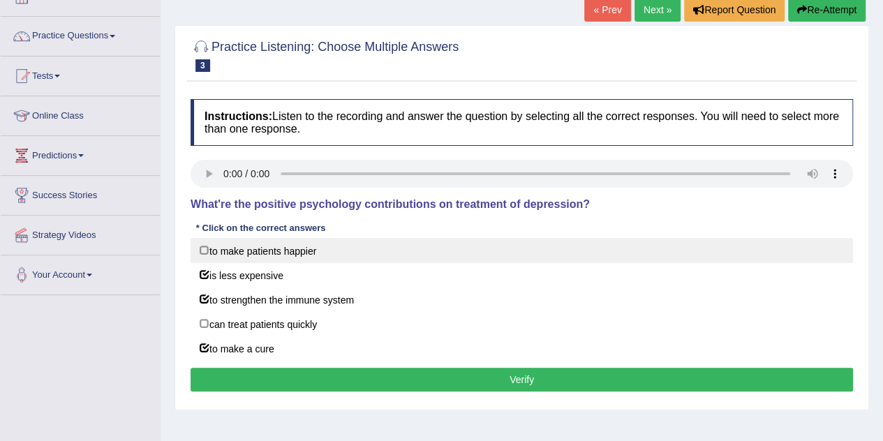
click at [251, 258] on label "to make patients happier" at bounding box center [522, 250] width 663 height 25
checkbox input "true"
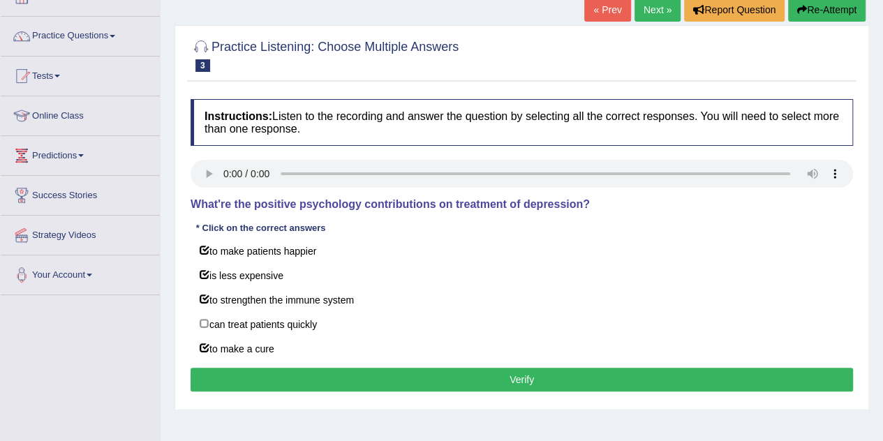
click at [253, 374] on button "Verify" at bounding box center [522, 380] width 663 height 24
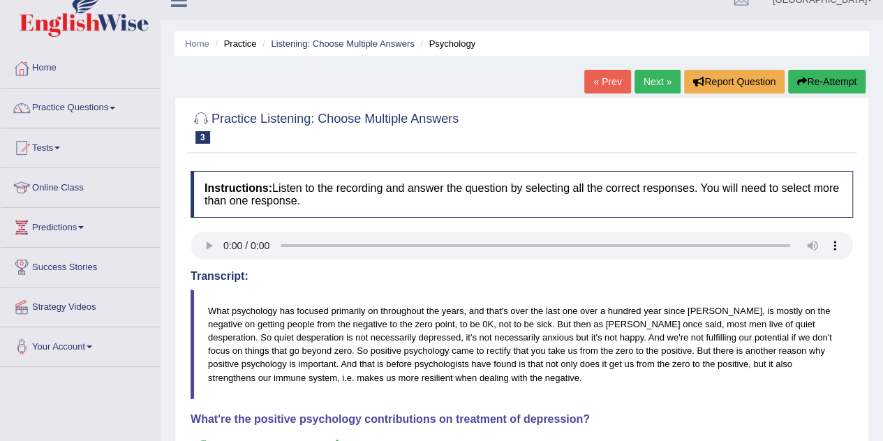
scroll to position [0, 0]
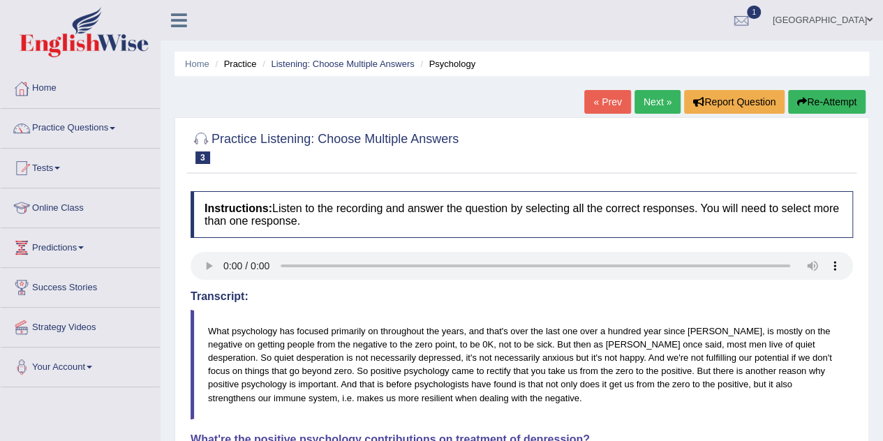
click at [647, 105] on link "Next »" at bounding box center [658, 102] width 46 height 24
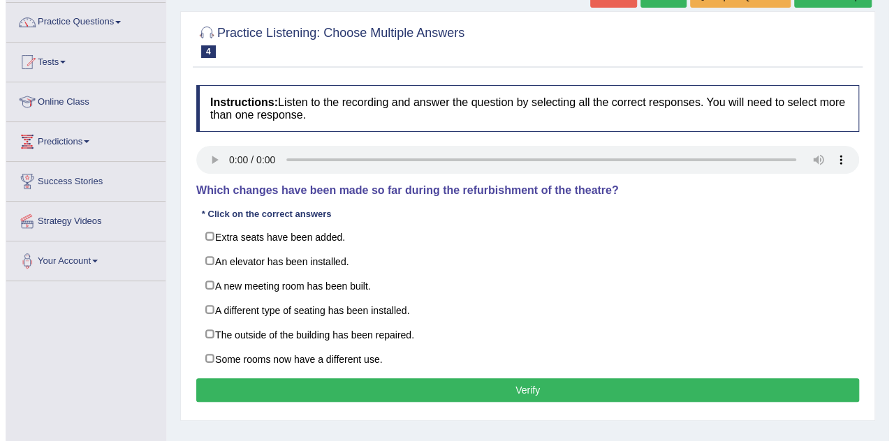
scroll to position [108, 0]
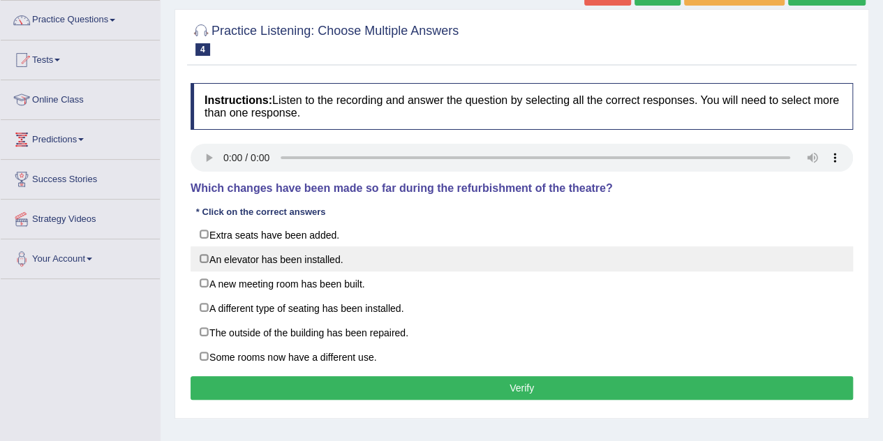
click at [221, 260] on label "An elevator has been installed." at bounding box center [522, 258] width 663 height 25
checkbox input "true"
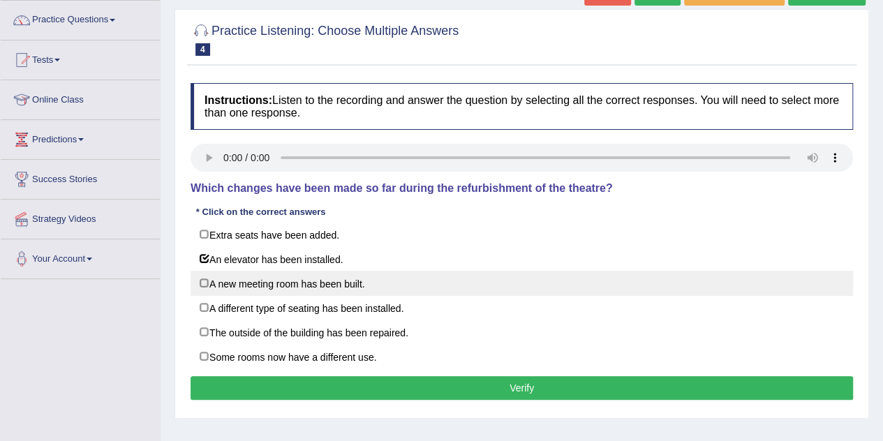
click at [264, 281] on label "A new meeting room has been built." at bounding box center [522, 283] width 663 height 25
checkbox input "true"
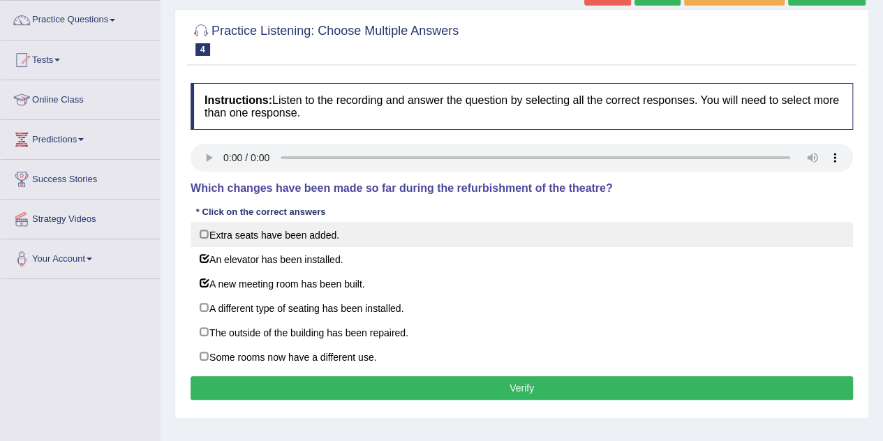
click at [272, 244] on label "Extra seats have been added." at bounding box center [522, 234] width 663 height 25
click at [290, 227] on label "Extra seats have been added." at bounding box center [522, 234] width 663 height 25
click at [281, 237] on label "Extra seats have been added." at bounding box center [522, 234] width 663 height 25
checkbox input "false"
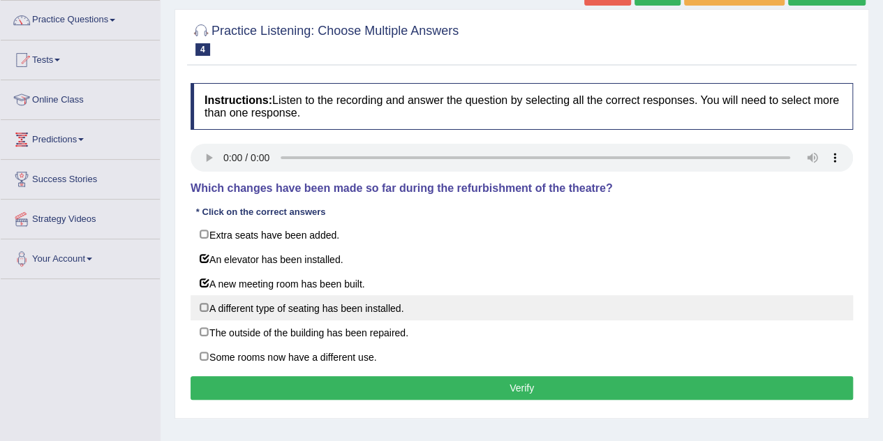
click at [268, 307] on label "A different type of seating has been installed." at bounding box center [522, 307] width 663 height 25
checkbox input "true"
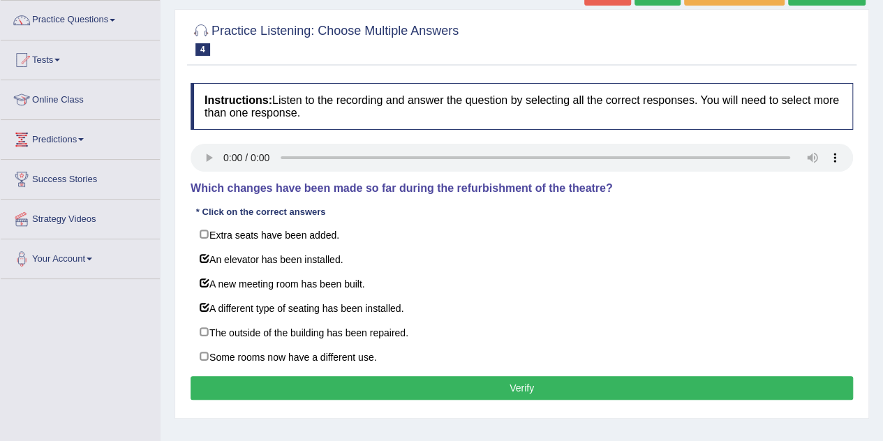
click at [275, 384] on button "Verify" at bounding box center [522, 388] width 663 height 24
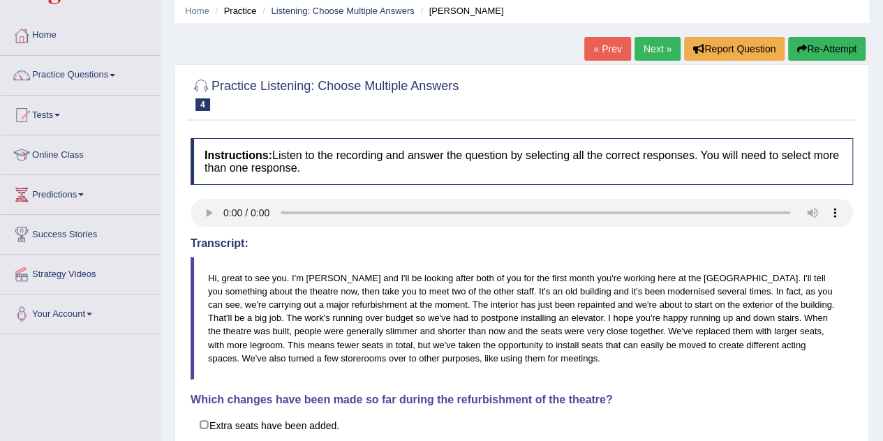
scroll to position [52, 0]
click at [98, 84] on link "Practice Questions" at bounding box center [80, 74] width 159 height 35
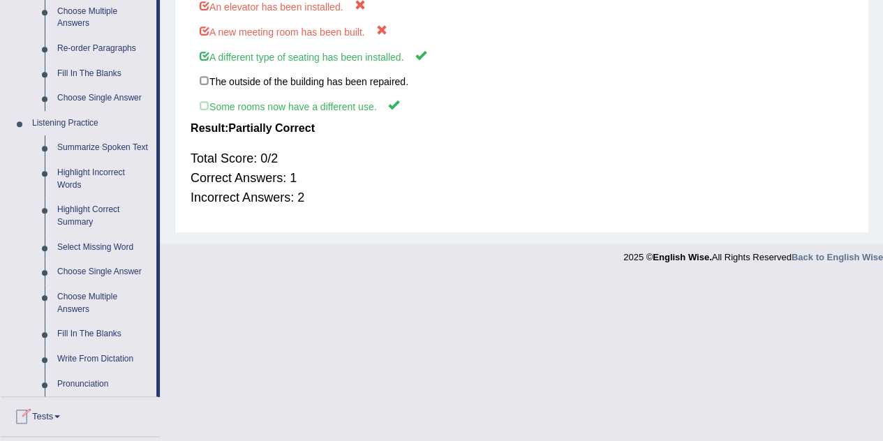
scroll to position [494, 0]
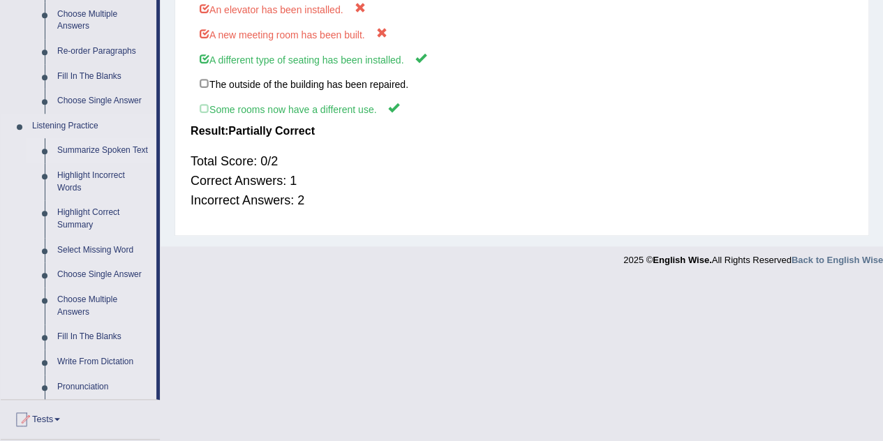
click at [98, 149] on link "Summarize Spoken Text" at bounding box center [103, 150] width 105 height 25
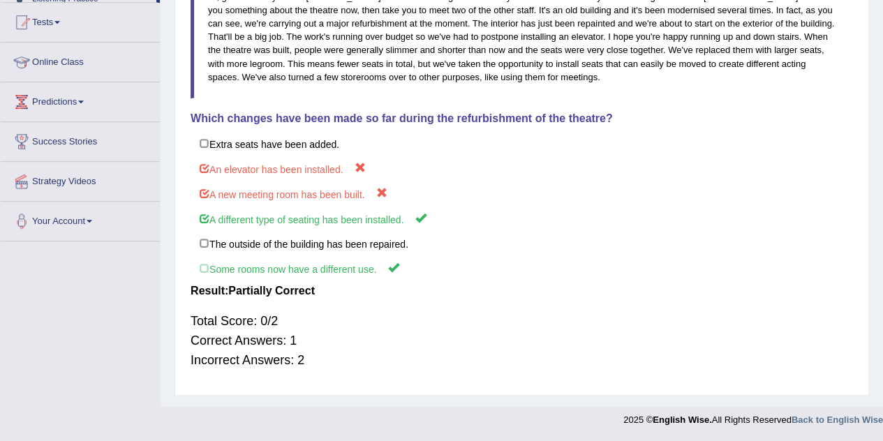
scroll to position [269, 0]
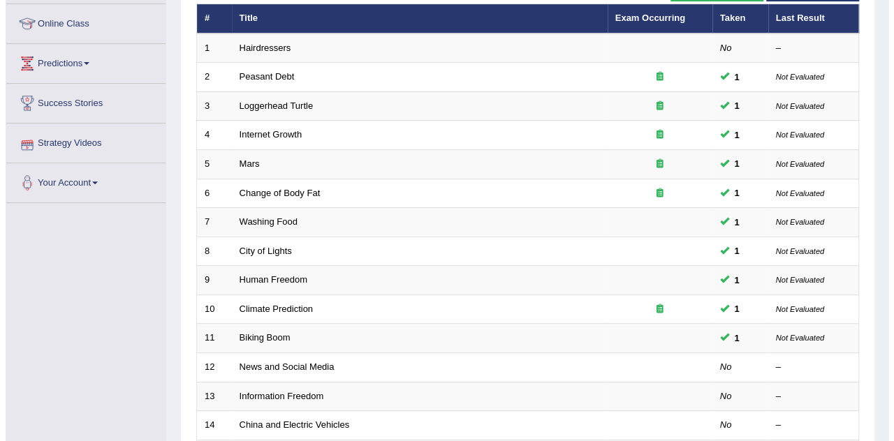
scroll to position [71, 0]
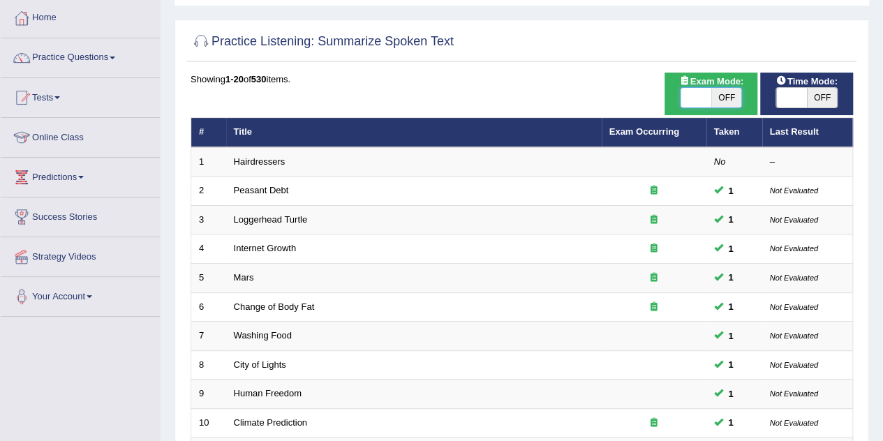
click at [688, 96] on span at bounding box center [696, 98] width 31 height 20
checkbox input "true"
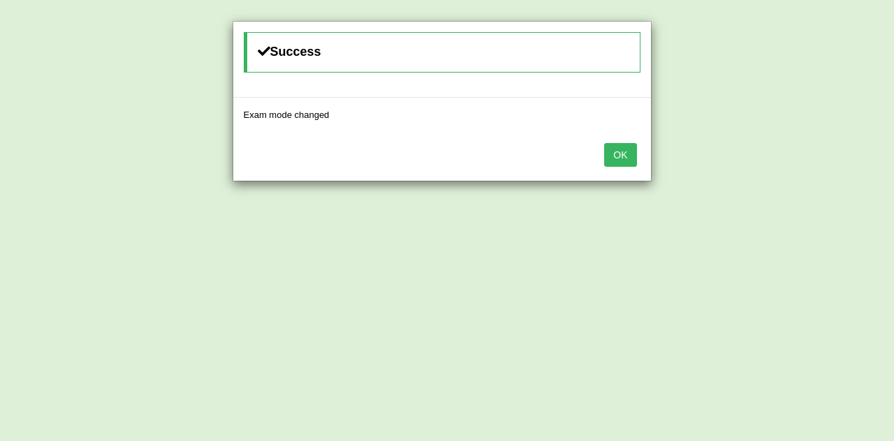
click at [619, 154] on button "OK" at bounding box center [620, 155] width 32 height 24
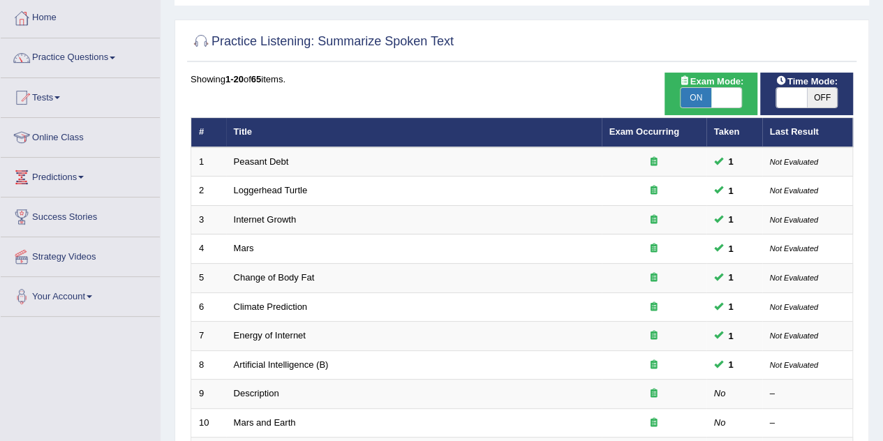
click at [800, 94] on span at bounding box center [791, 98] width 31 height 20
checkbox input "true"
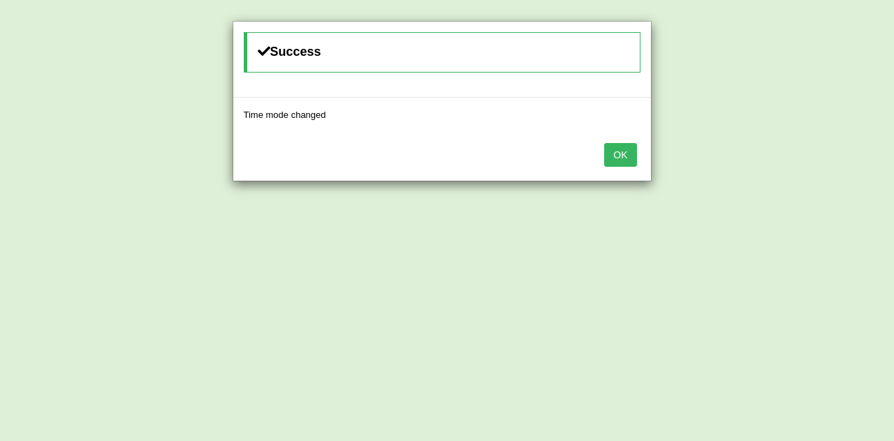
click at [614, 148] on button "OK" at bounding box center [620, 155] width 32 height 24
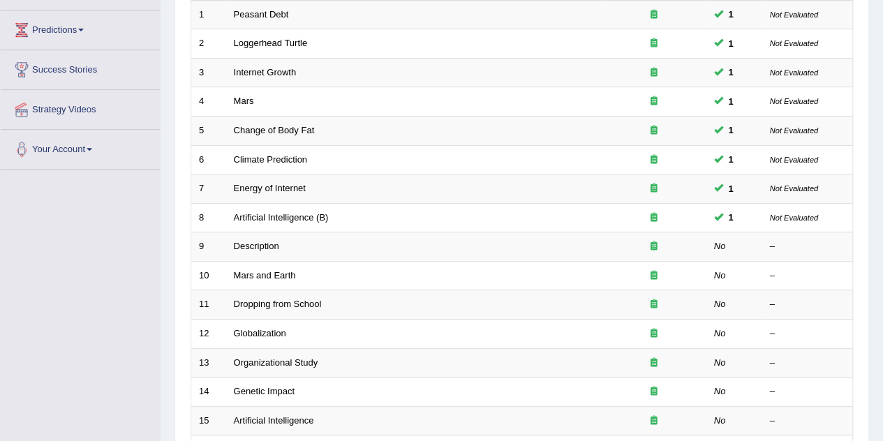
scroll to position [216, 0]
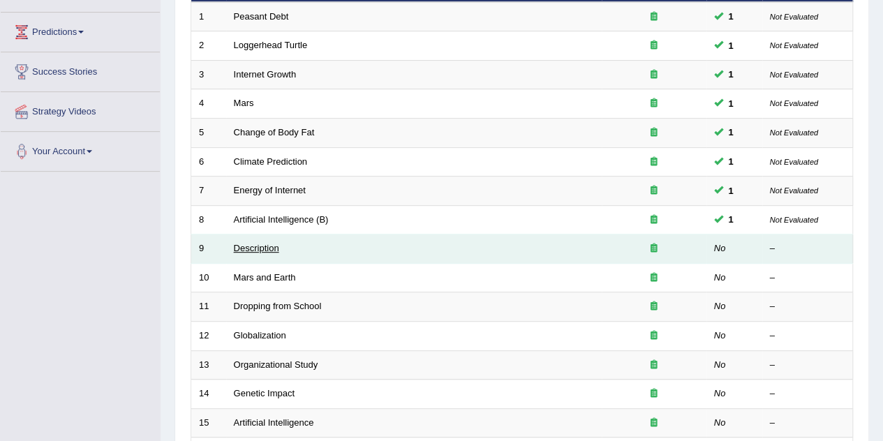
click at [256, 248] on link "Description" at bounding box center [256, 248] width 45 height 10
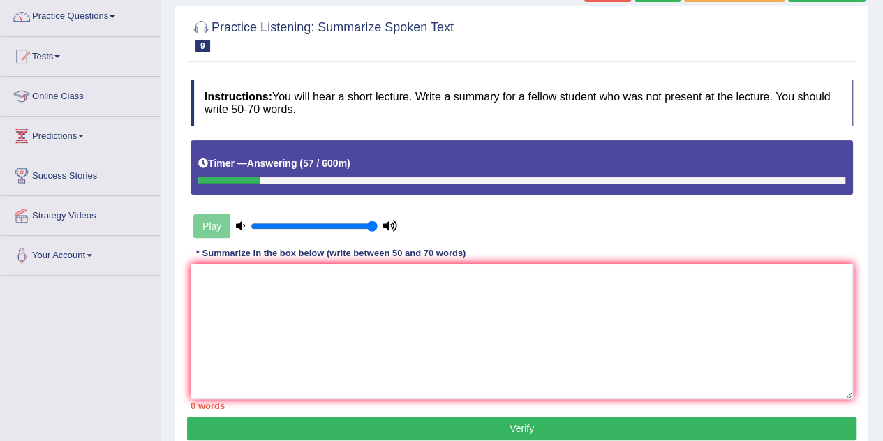
scroll to position [117, 0]
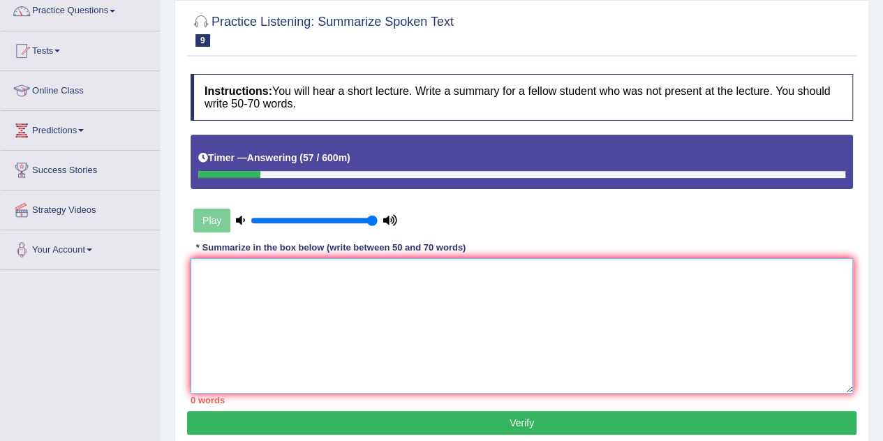
click at [240, 273] on textarea at bounding box center [522, 325] width 663 height 135
type textarea "The lecture discusses about abstraction and description."
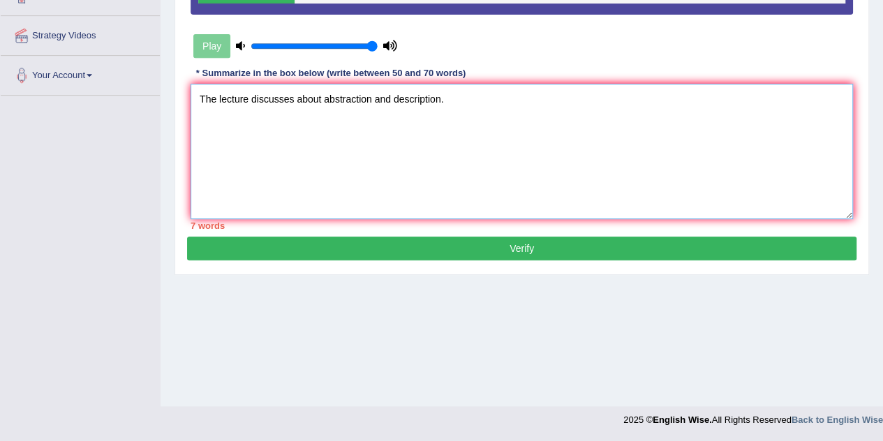
click at [484, 96] on textarea "The lecture discusses about abstraction and description." at bounding box center [522, 151] width 663 height 135
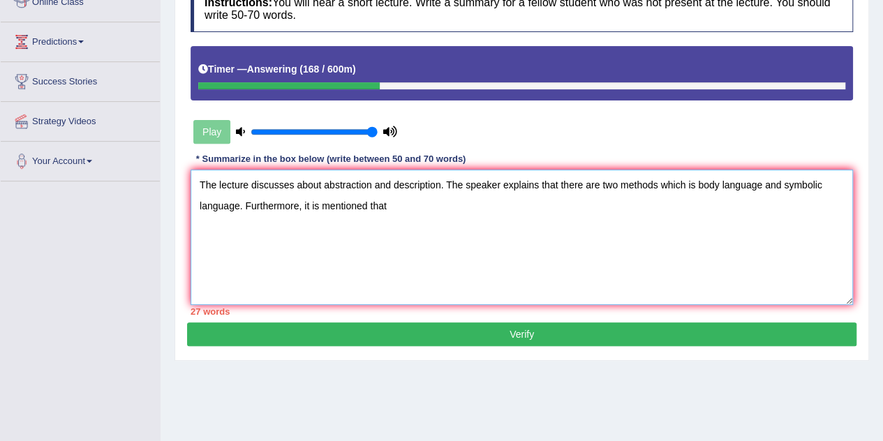
scroll to position [207, 0]
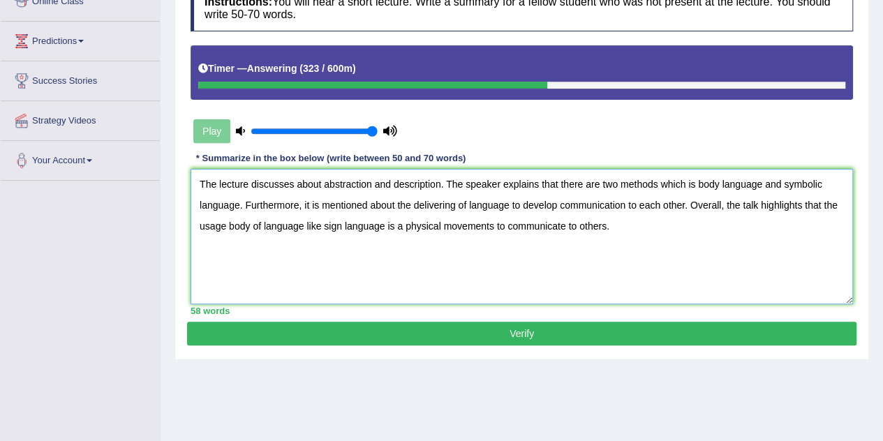
type textarea "The lecture discusses about abstraction and description. The speaker explains t…"
click at [391, 336] on button "Verify" at bounding box center [522, 334] width 670 height 24
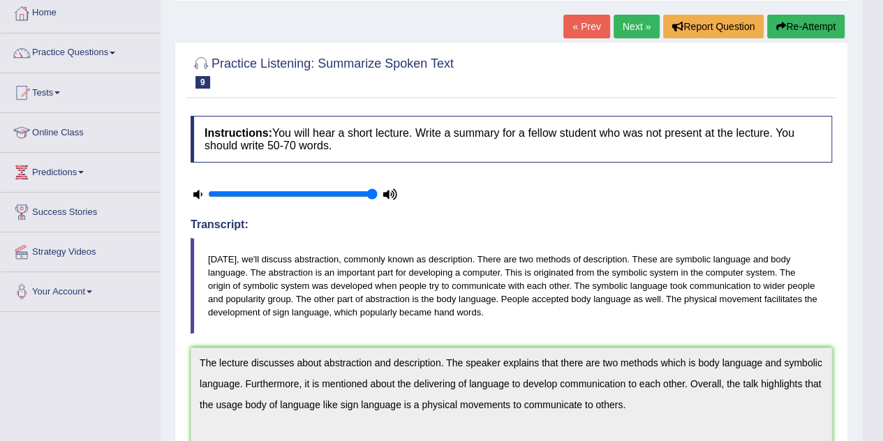
scroll to position [36, 0]
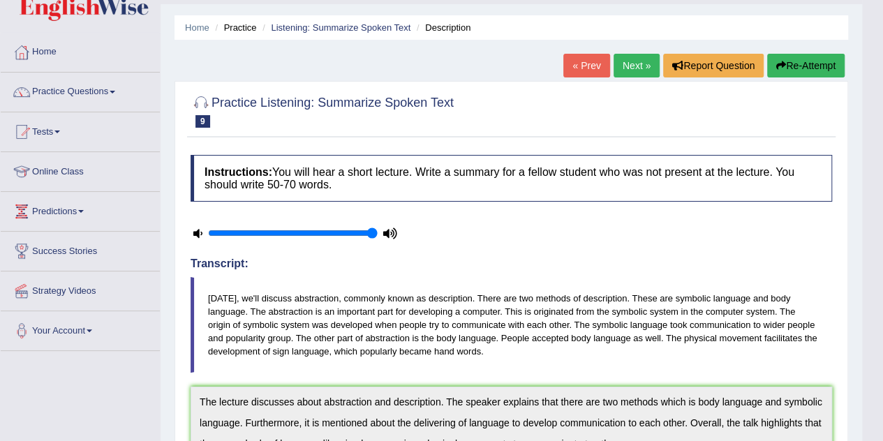
click at [623, 68] on link "Next »" at bounding box center [637, 66] width 46 height 24
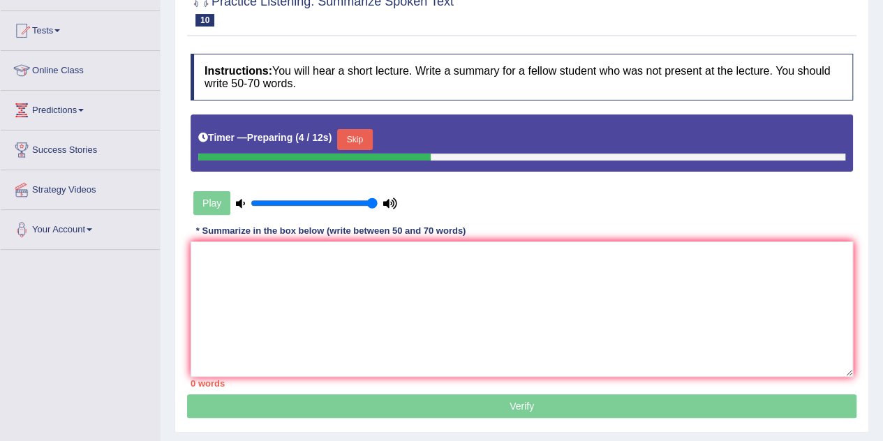
scroll to position [138, 0]
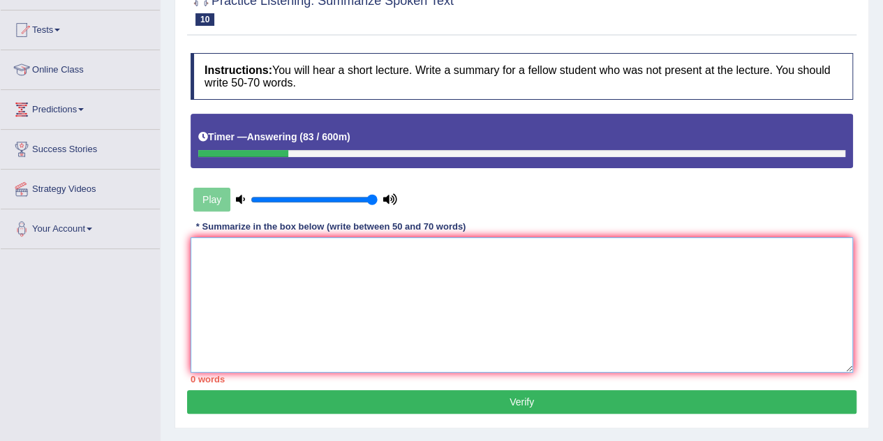
click at [202, 264] on textarea at bounding box center [522, 304] width 663 height 135
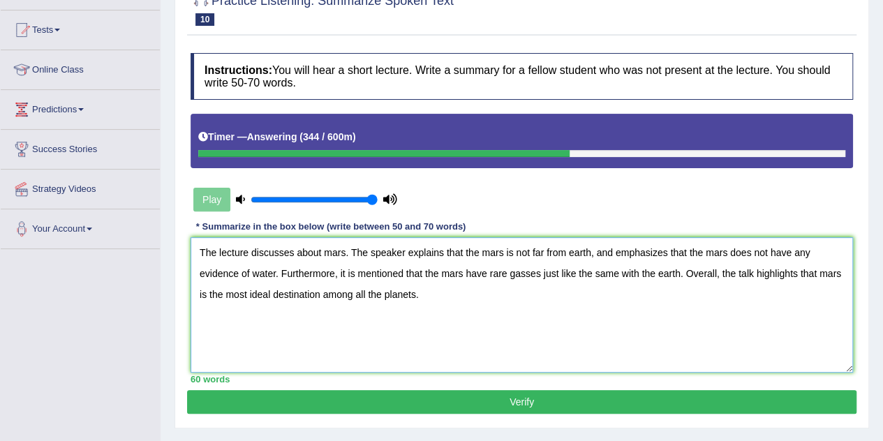
type textarea "The lecture discusses about mars. The speaker explains that the mars is not far…"
click at [325, 407] on button "Verify" at bounding box center [522, 402] width 670 height 24
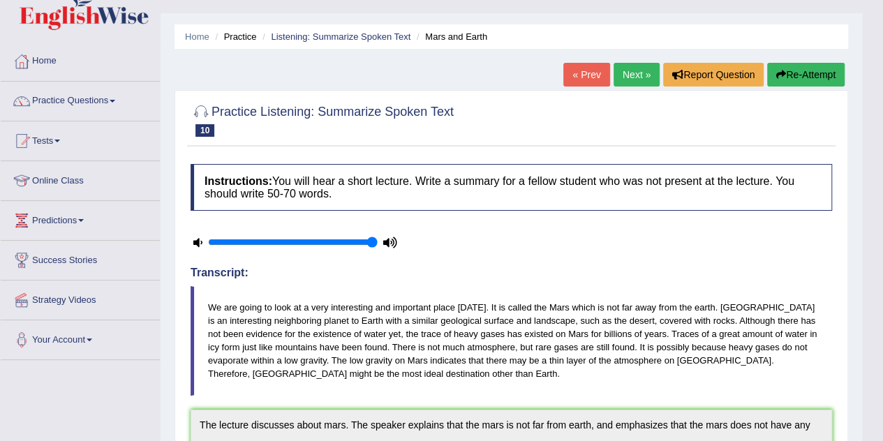
scroll to position [0, 0]
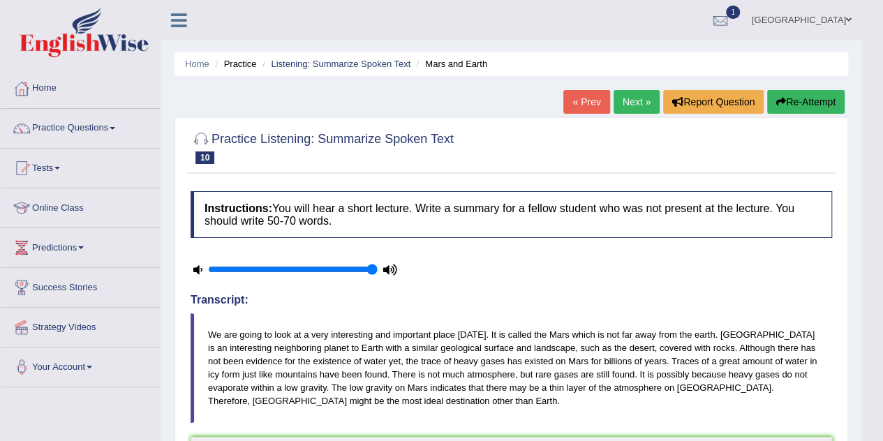
click at [641, 105] on link "Next »" at bounding box center [637, 102] width 46 height 24
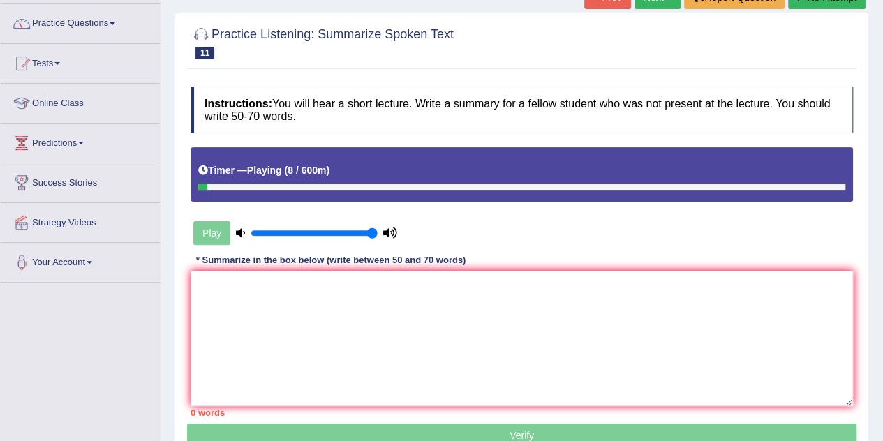
scroll to position [45, 0]
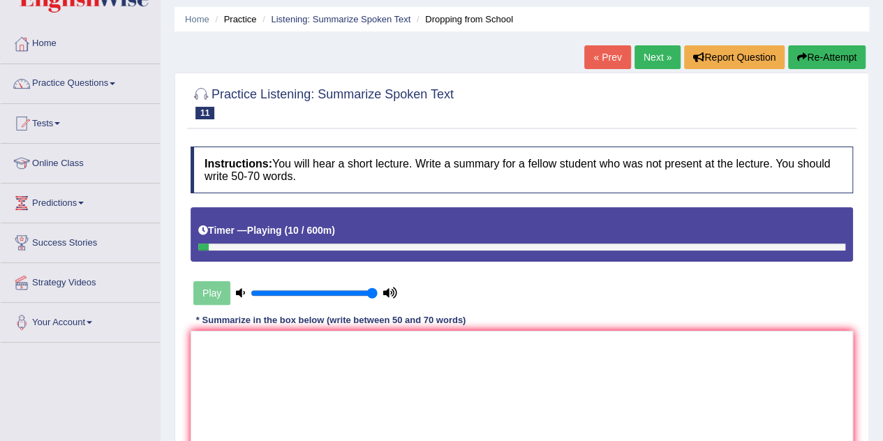
click at [599, 52] on link "« Prev" at bounding box center [607, 57] width 46 height 24
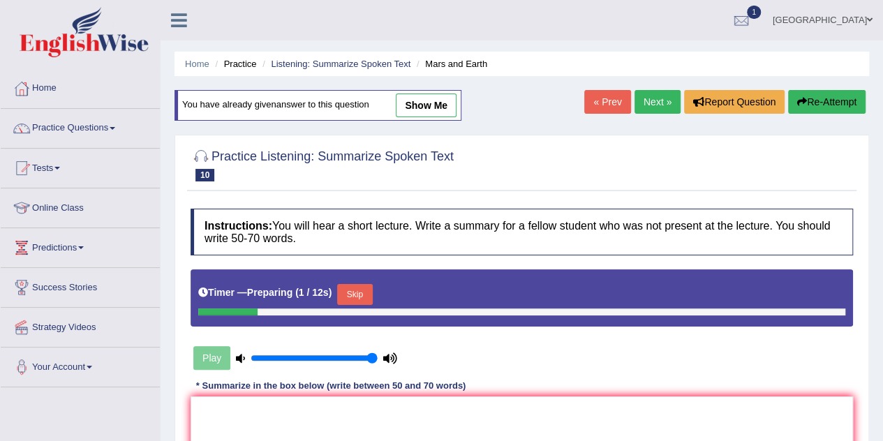
click at [635, 95] on link "Next »" at bounding box center [658, 102] width 46 height 24
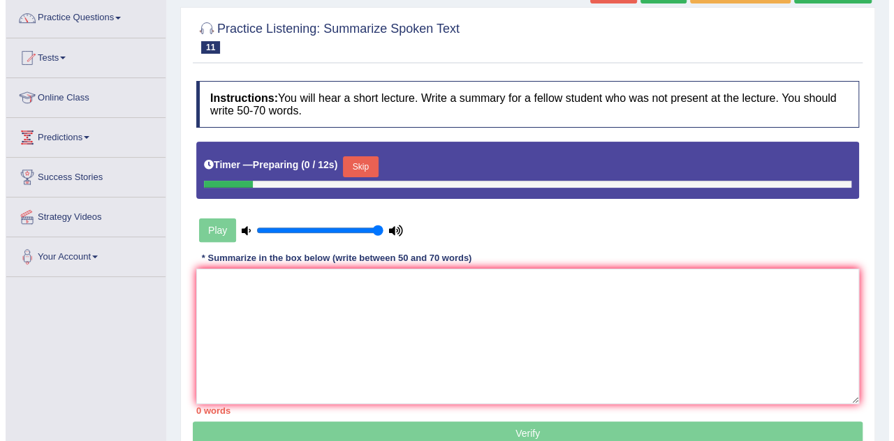
scroll to position [119, 0]
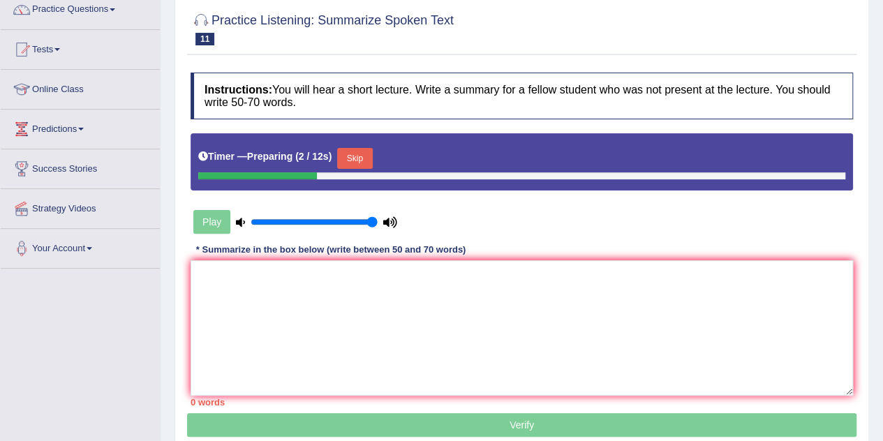
click at [364, 160] on button "Skip" at bounding box center [354, 158] width 35 height 21
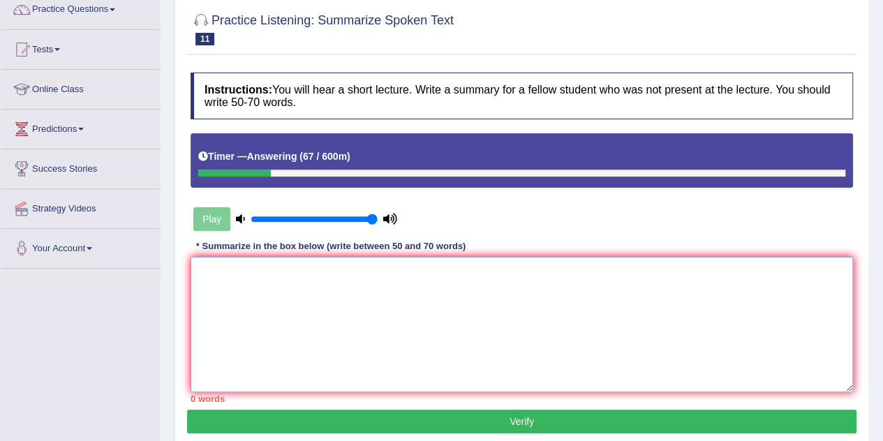
click at [207, 265] on textarea at bounding box center [522, 324] width 663 height 135
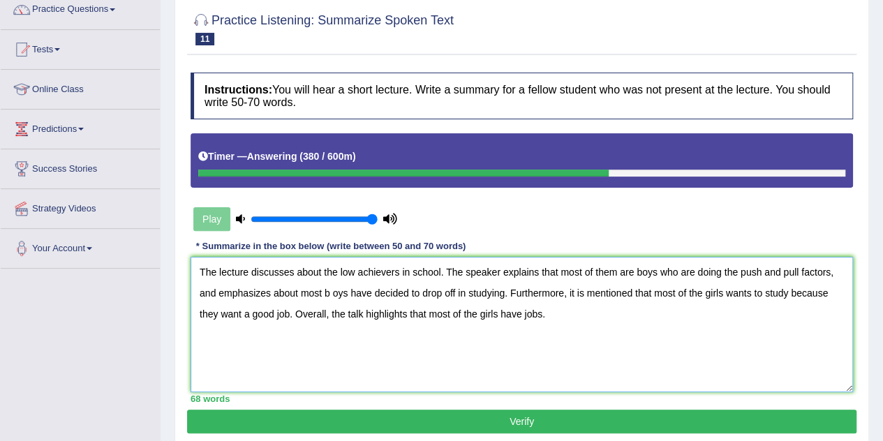
click at [332, 290] on textarea "The lecture discusses about the low achievers in school. The speaker explains t…" at bounding box center [522, 324] width 663 height 135
click at [523, 313] on textarea "The lecture discusses about the low achievers in school. The speaker explains t…" at bounding box center [522, 324] width 663 height 135
type textarea "The lecture discusses about the low achievers in school. The speaker explains t…"
click at [516, 420] on button "Verify" at bounding box center [522, 422] width 670 height 24
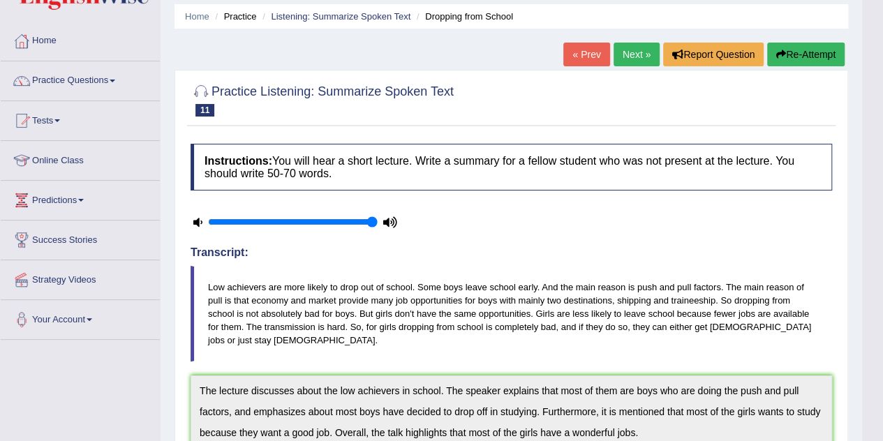
scroll to position [46, 0]
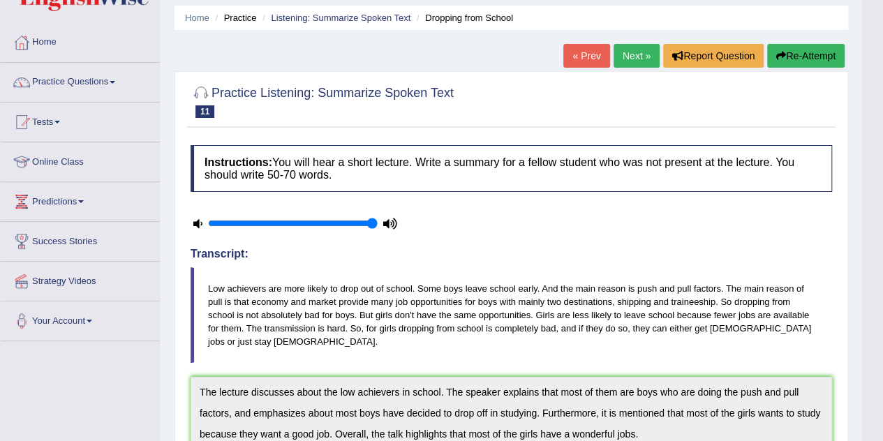
click at [637, 52] on link "Next »" at bounding box center [637, 56] width 46 height 24
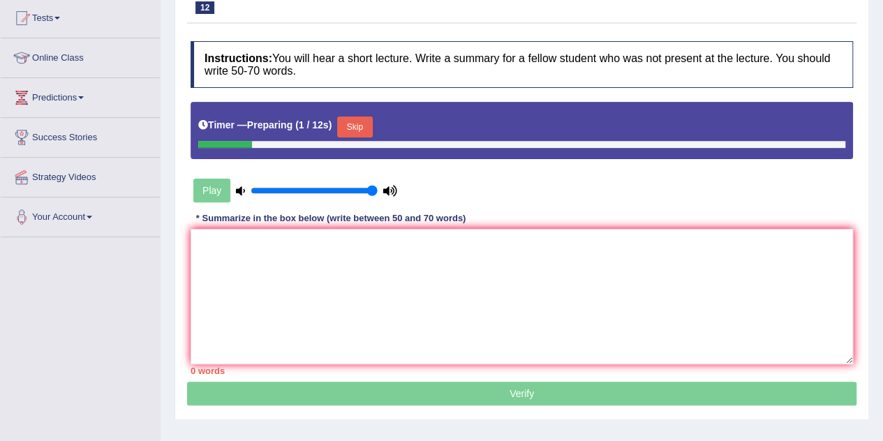
scroll to position [175, 0]
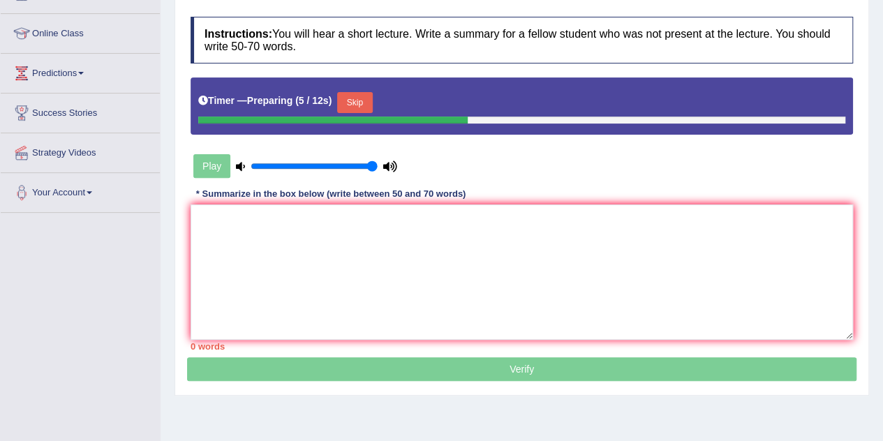
click at [358, 92] on button "Skip" at bounding box center [354, 102] width 35 height 21
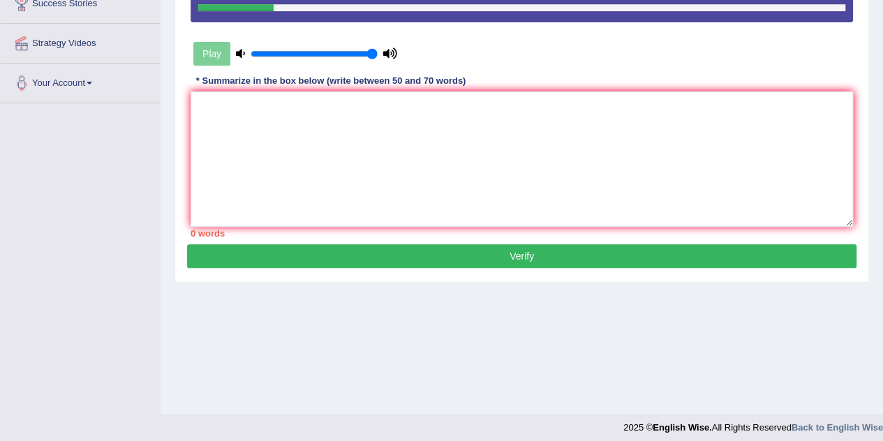
scroll to position [292, 0]
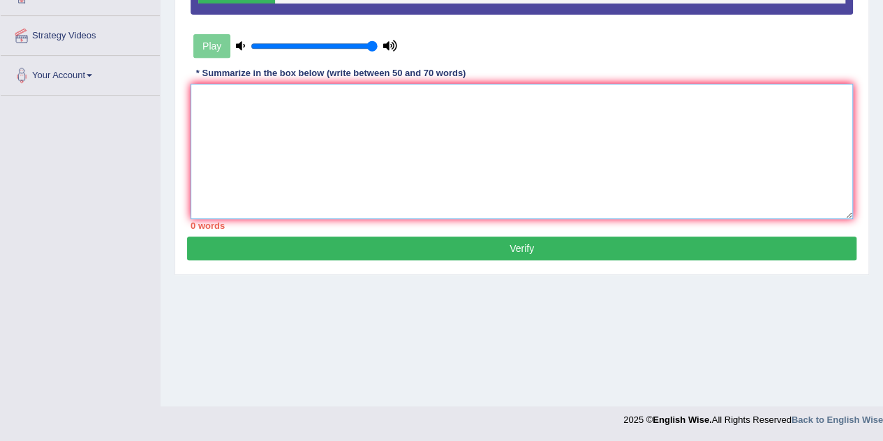
click at [358, 92] on textarea at bounding box center [522, 151] width 663 height 135
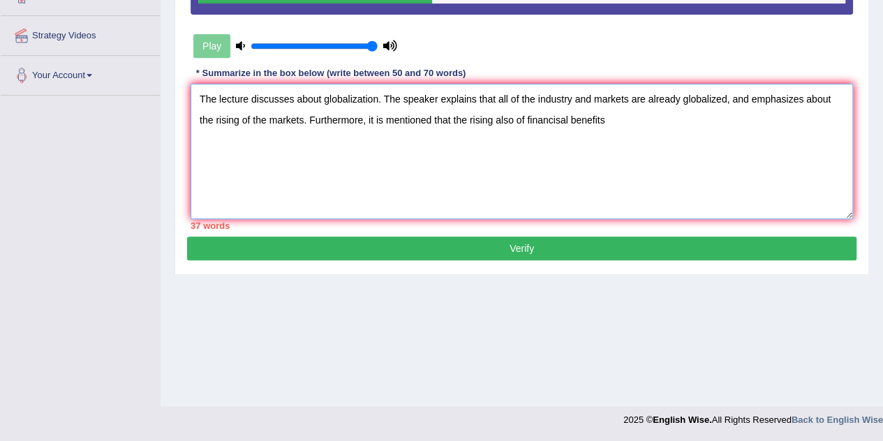
click at [433, 123] on textarea "The lecture discusses about globalization. The speaker explains that all of the…" at bounding box center [522, 151] width 663 height 135
click at [628, 119] on textarea "The lecture discusses about globalization. The speaker explains that all of the…" at bounding box center [522, 151] width 663 height 135
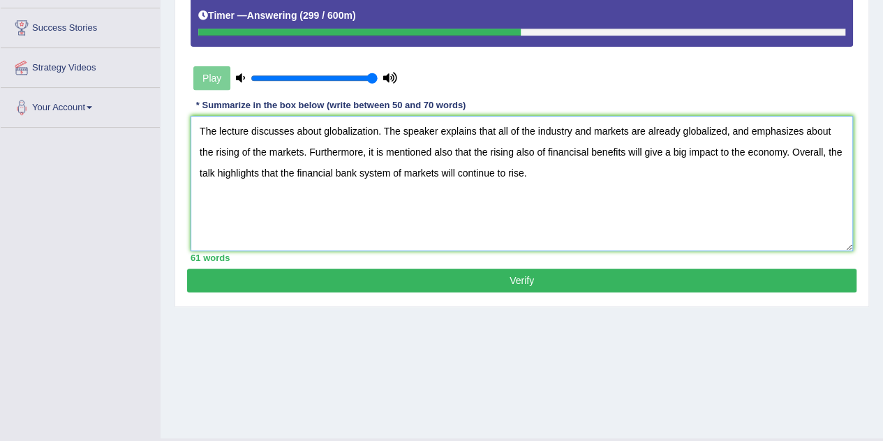
scroll to position [247, 0]
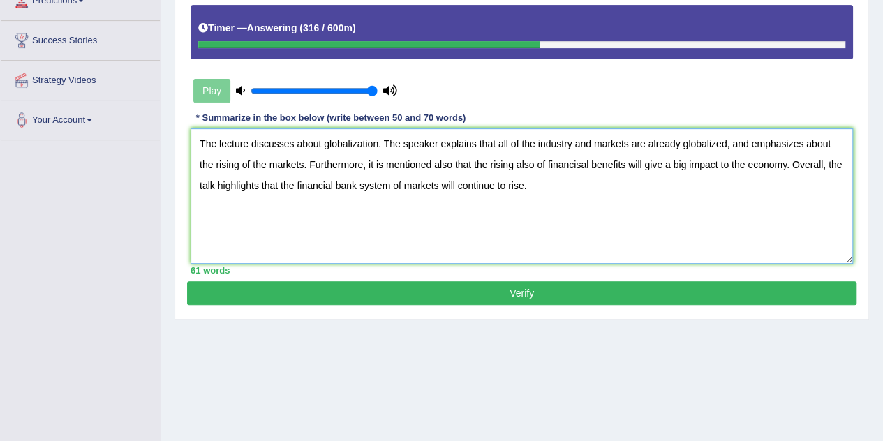
click at [535, 167] on textarea "The lecture discusses about globalization. The speaker explains that all of the…" at bounding box center [522, 195] width 663 height 135
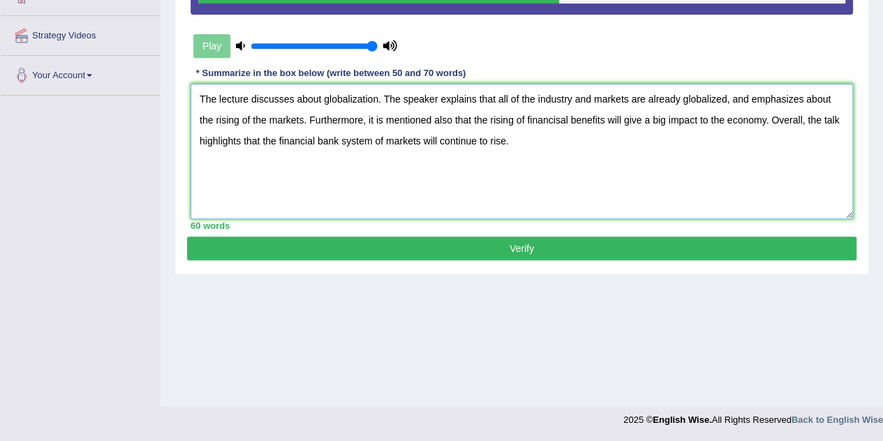
type textarea "The lecture discusses about globalization. The speaker explains that all of the…"
click at [502, 238] on button "Verify" at bounding box center [522, 249] width 670 height 24
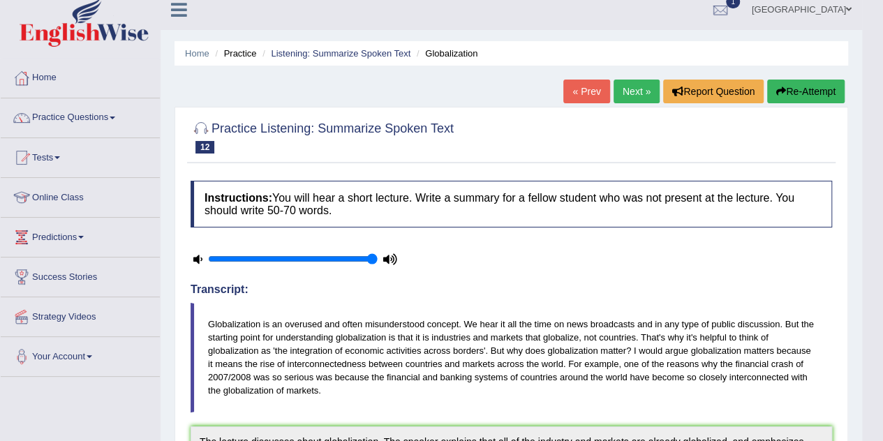
scroll to position [0, 0]
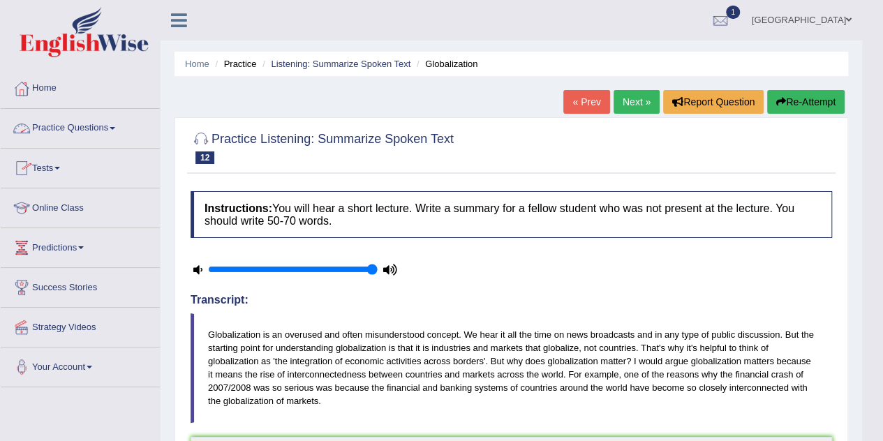
click at [91, 135] on link "Practice Questions" at bounding box center [80, 126] width 159 height 35
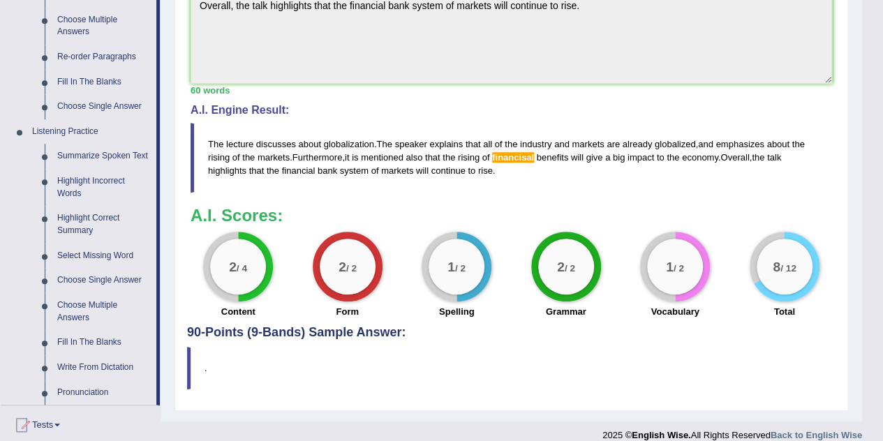
scroll to position [478, 0]
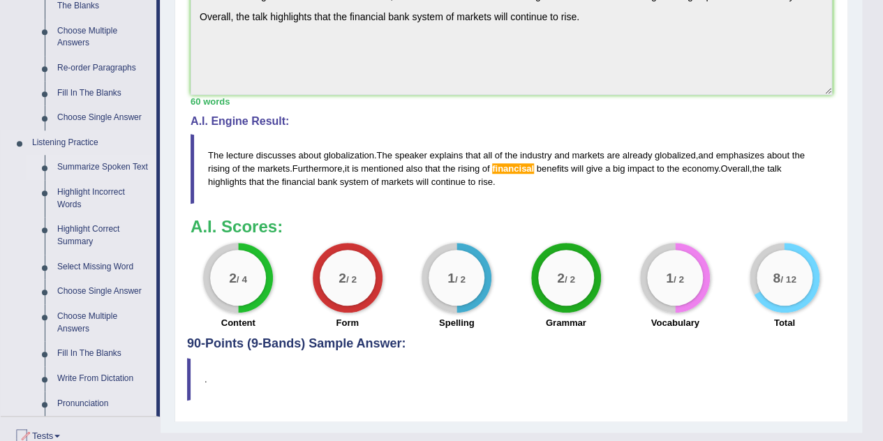
click at [87, 163] on link "Summarize Spoken Text" at bounding box center [103, 167] width 105 height 25
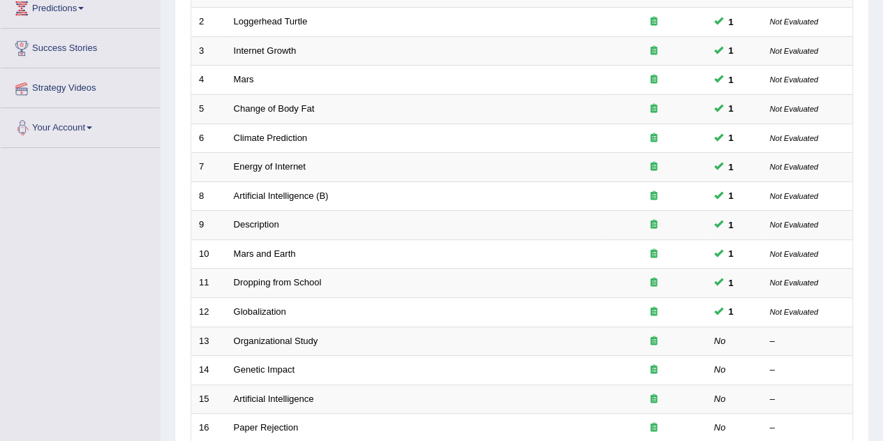
scroll to position [238, 0]
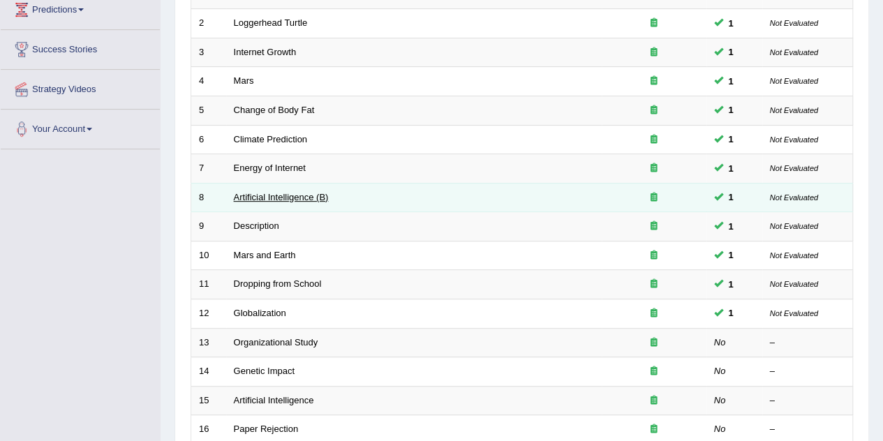
click at [260, 195] on link "Artificial Intelligence (B)" at bounding box center [281, 197] width 95 height 10
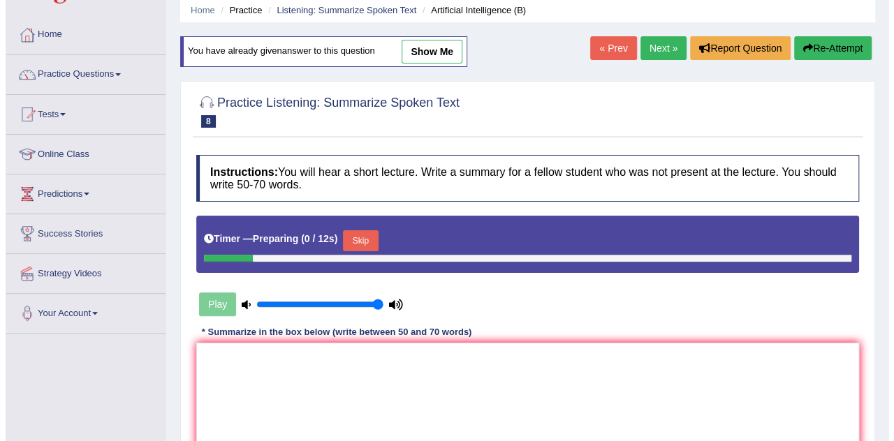
scroll to position [73, 0]
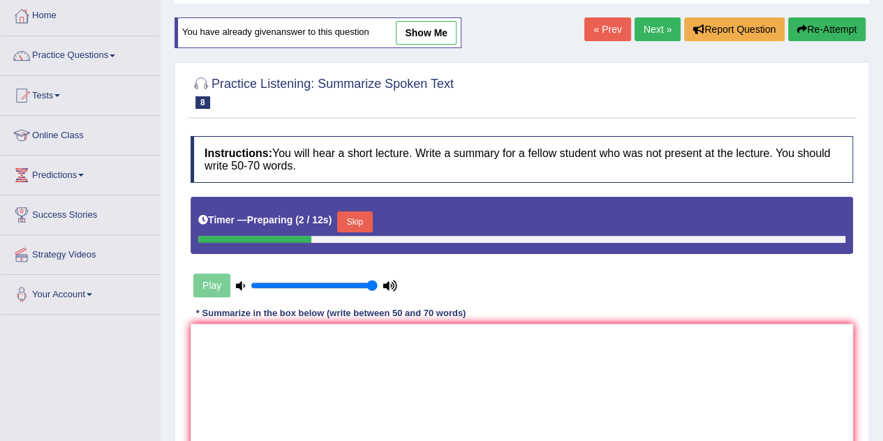
click at [447, 26] on link "show me" at bounding box center [426, 33] width 61 height 24
type textarea "The lecture discusses about the use of artificial intelligence. The speaker exp…"
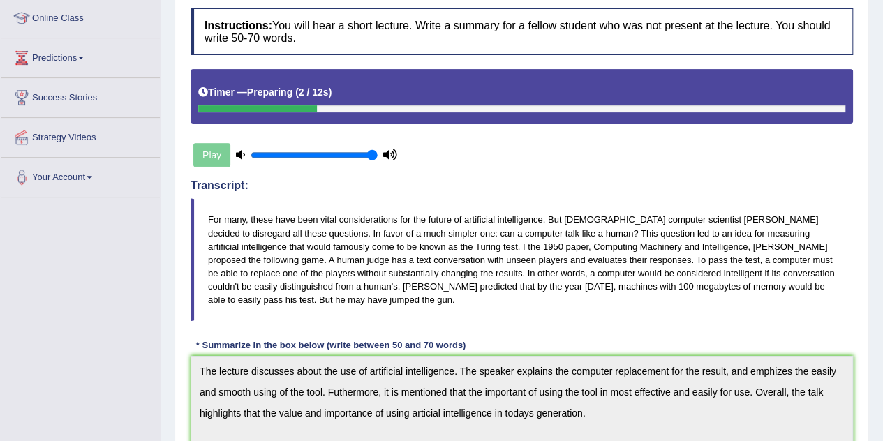
scroll to position [0, 0]
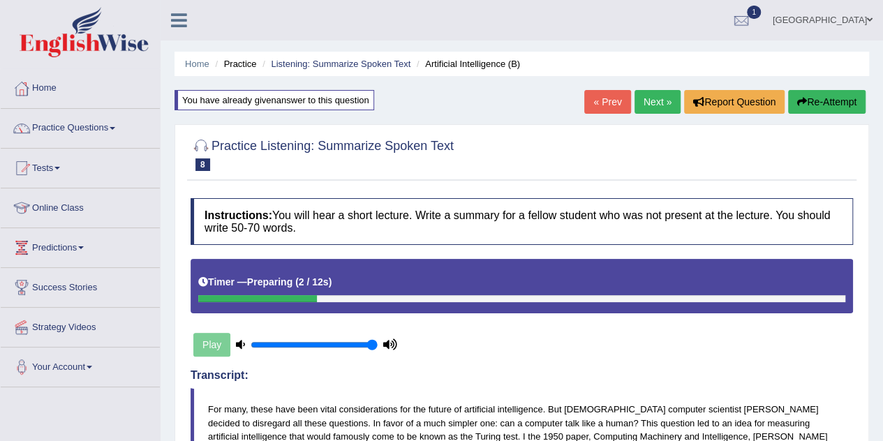
click at [658, 103] on link "Next »" at bounding box center [658, 102] width 46 height 24
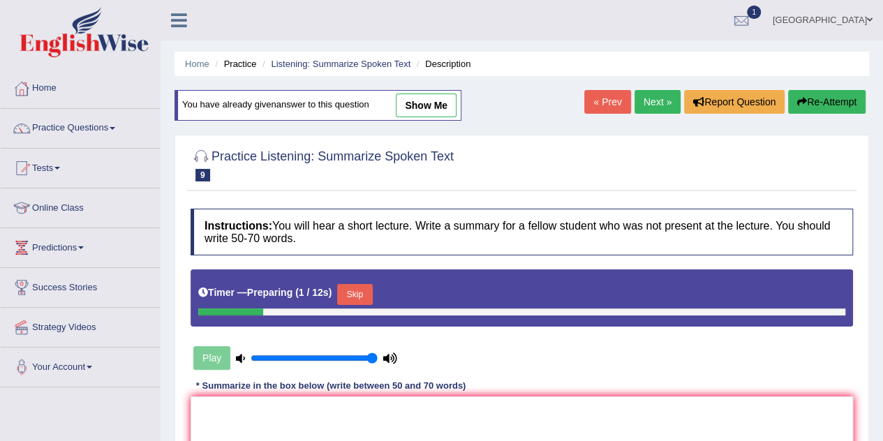
click at [443, 102] on link "show me" at bounding box center [426, 106] width 61 height 24
type textarea "The lecture discusses about abstraction and description. The speaker explains t…"
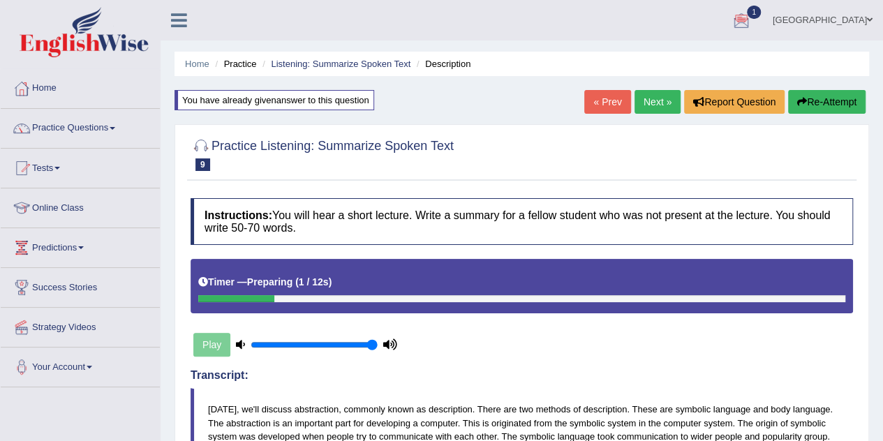
click at [649, 98] on link "Next »" at bounding box center [658, 102] width 46 height 24
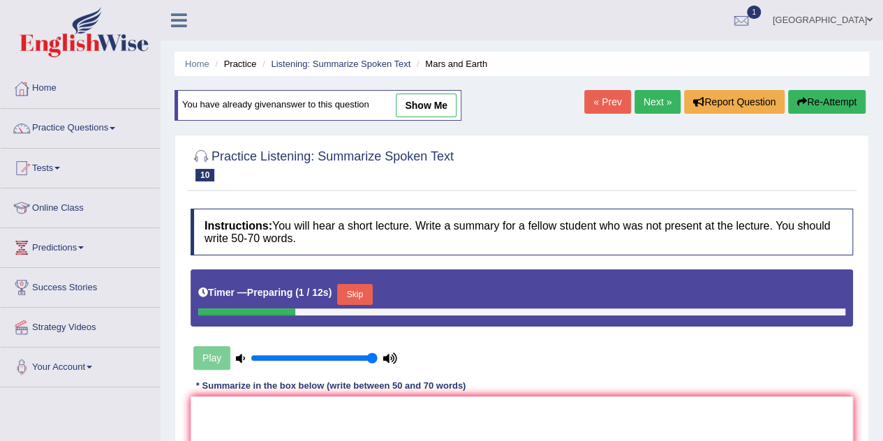
click at [434, 101] on link "show me" at bounding box center [426, 106] width 61 height 24
type textarea "The lecture discusses about mars. The speaker explains that the mars is not far…"
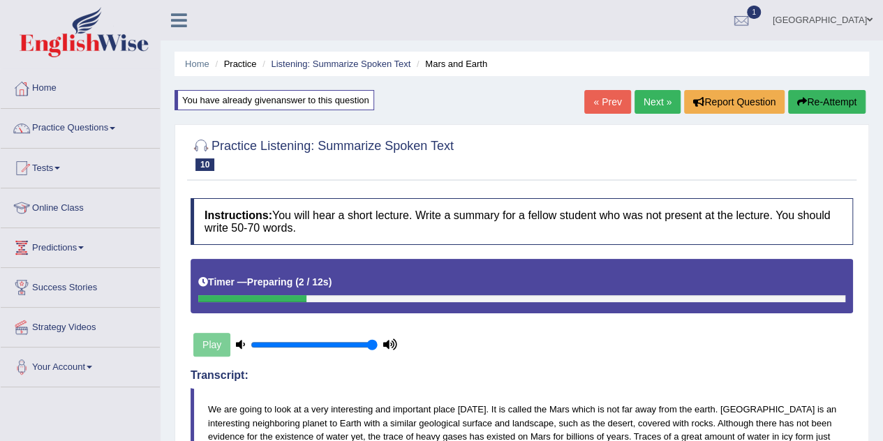
click at [647, 110] on link "Next »" at bounding box center [658, 102] width 46 height 24
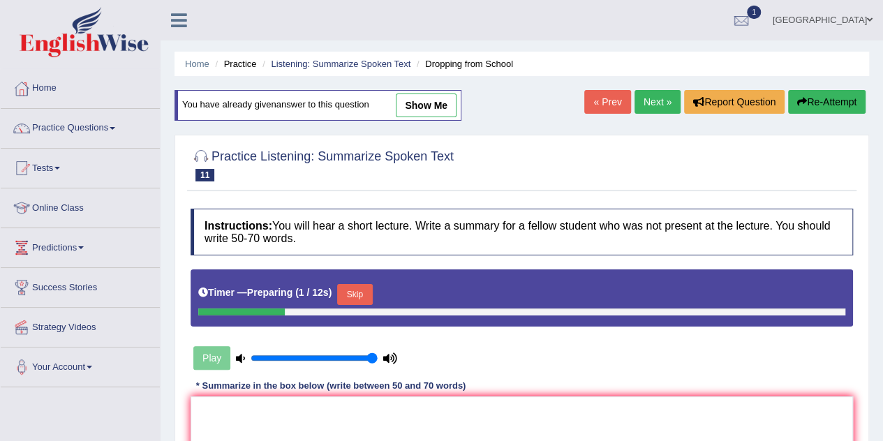
click at [438, 108] on link "show me" at bounding box center [426, 106] width 61 height 24
type textarea "The lecture discusses about the low achievers in school. The speaker explains t…"
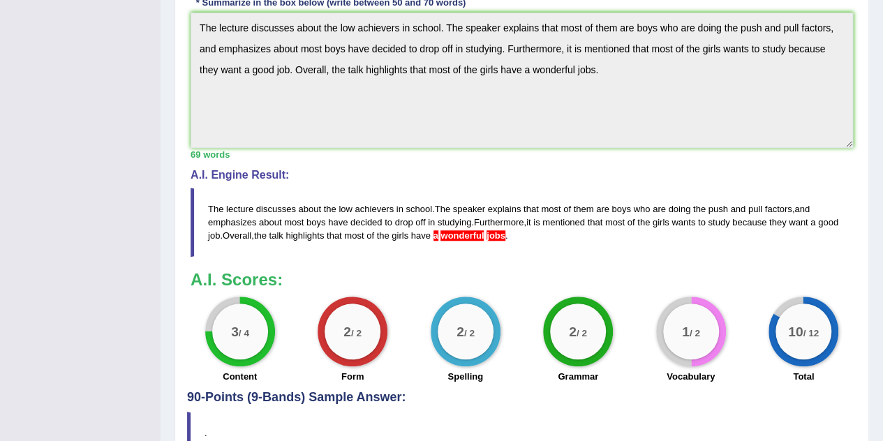
scroll to position [484, 0]
